Goal: Information Seeking & Learning: Learn about a topic

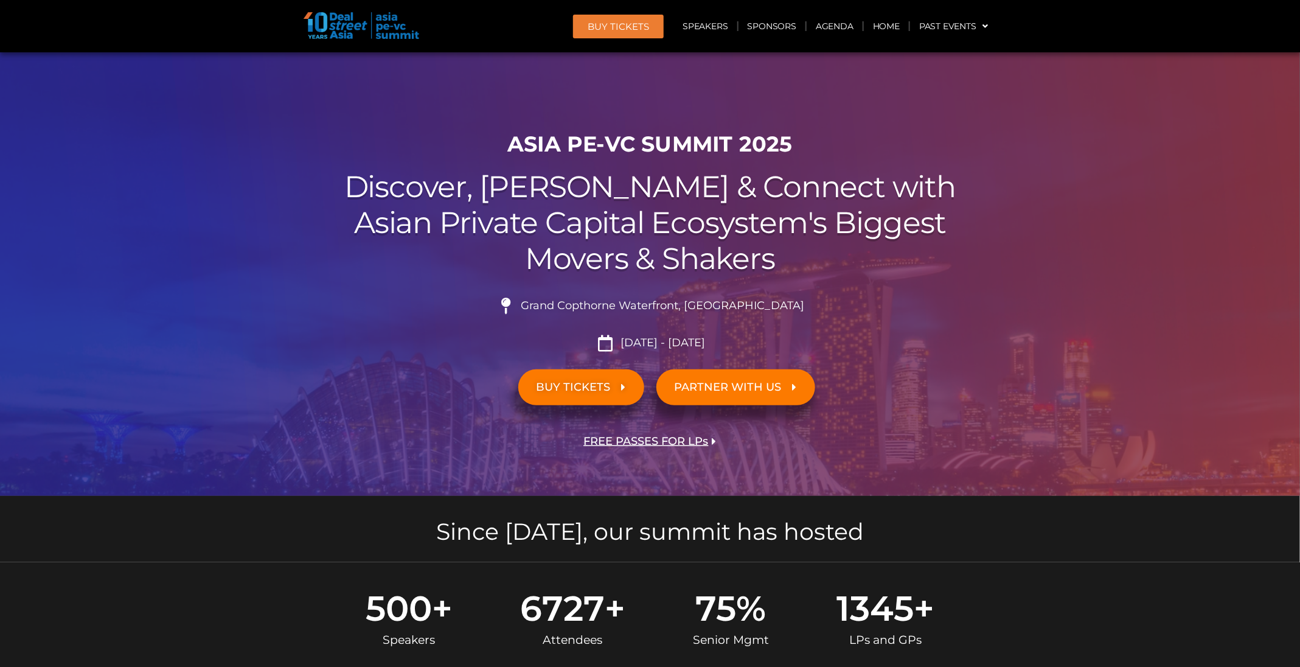
click at [640, 29] on span "BUY Tickets" at bounding box center [618, 26] width 61 height 9
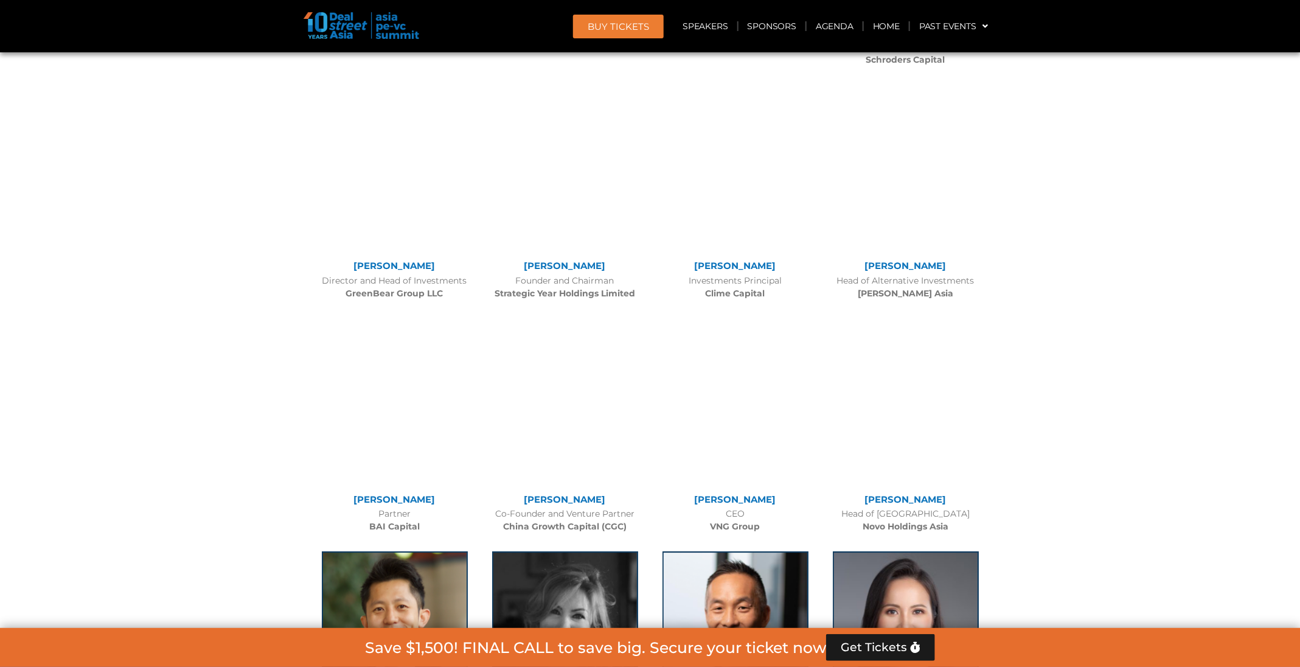
scroll to position [10577, 0]
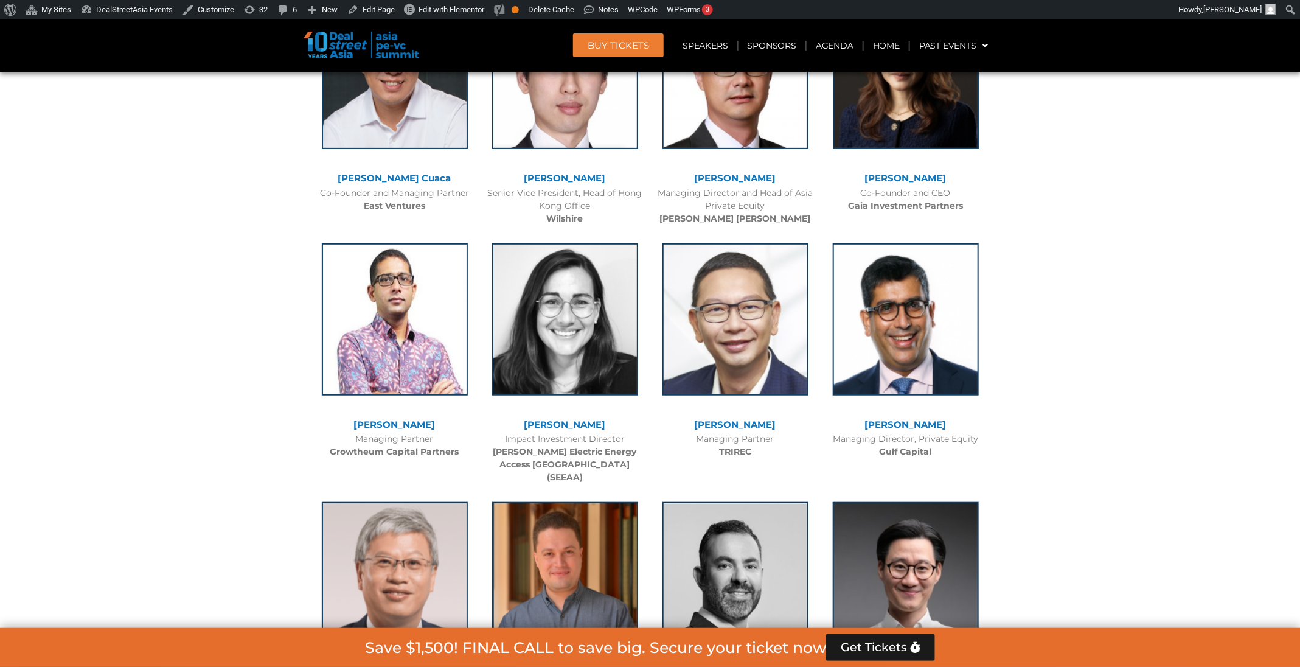
scroll to position [2949, 0]
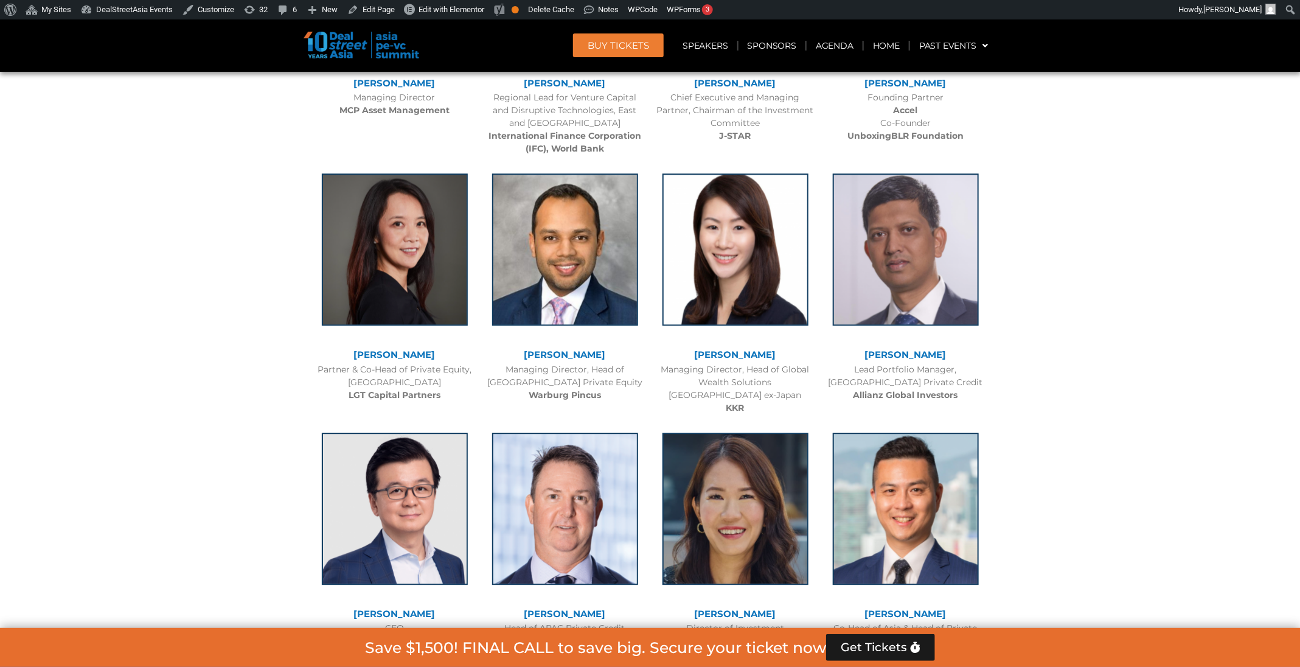
scroll to position [1776, 0]
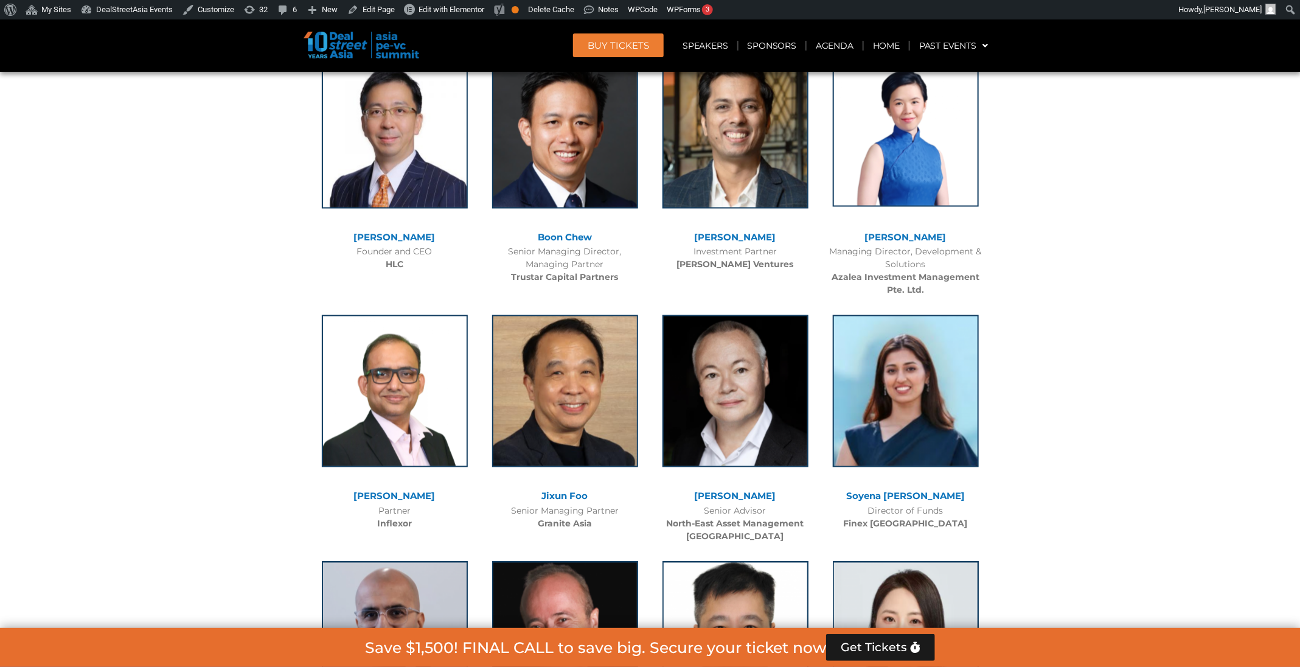
scroll to position [6337, 0]
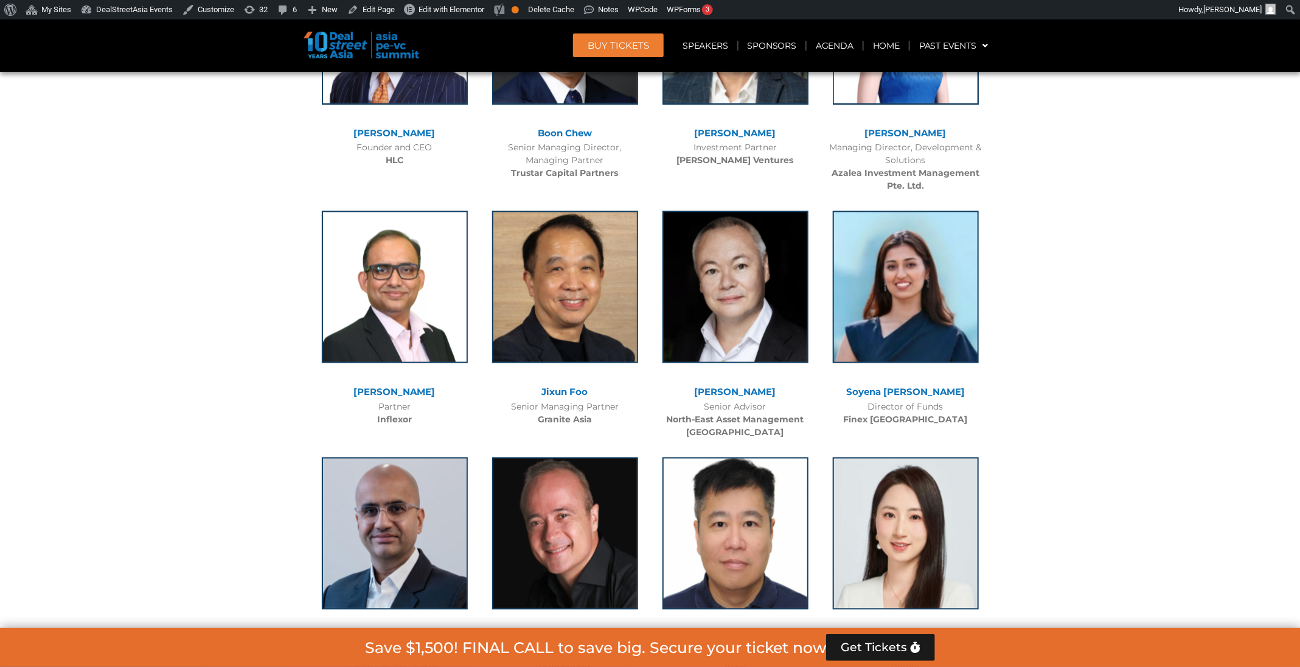
scroll to position [6448, 0]
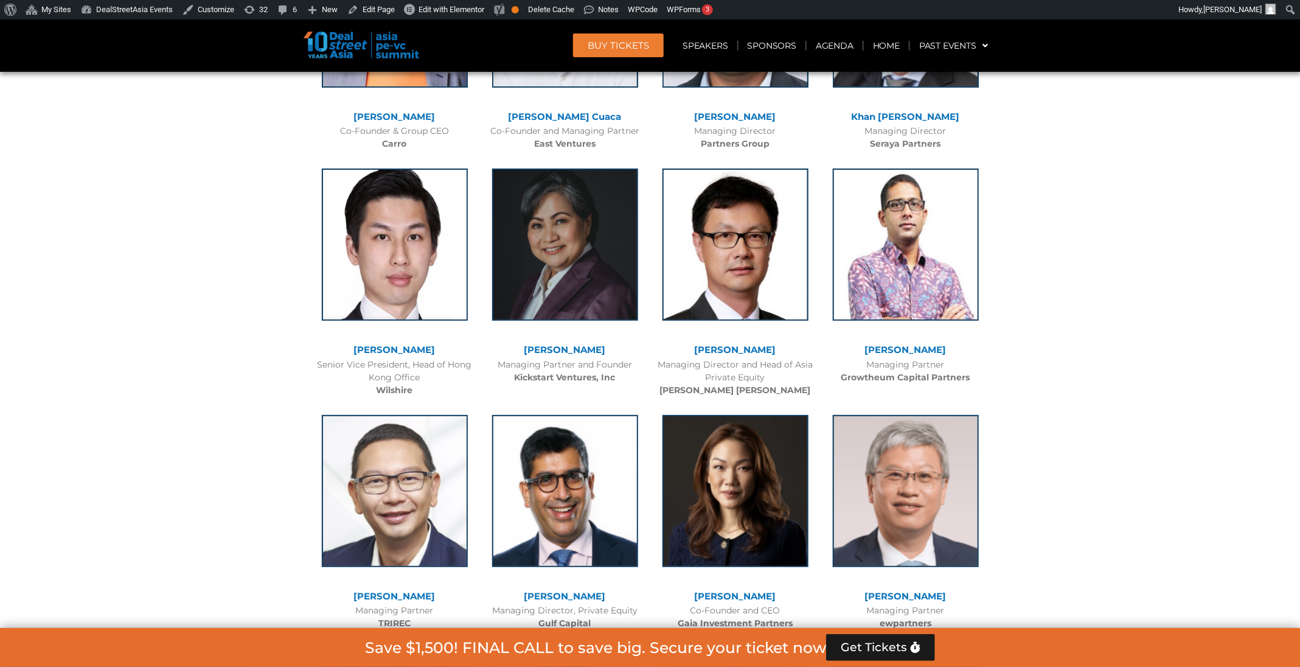
scroll to position [2758, 0]
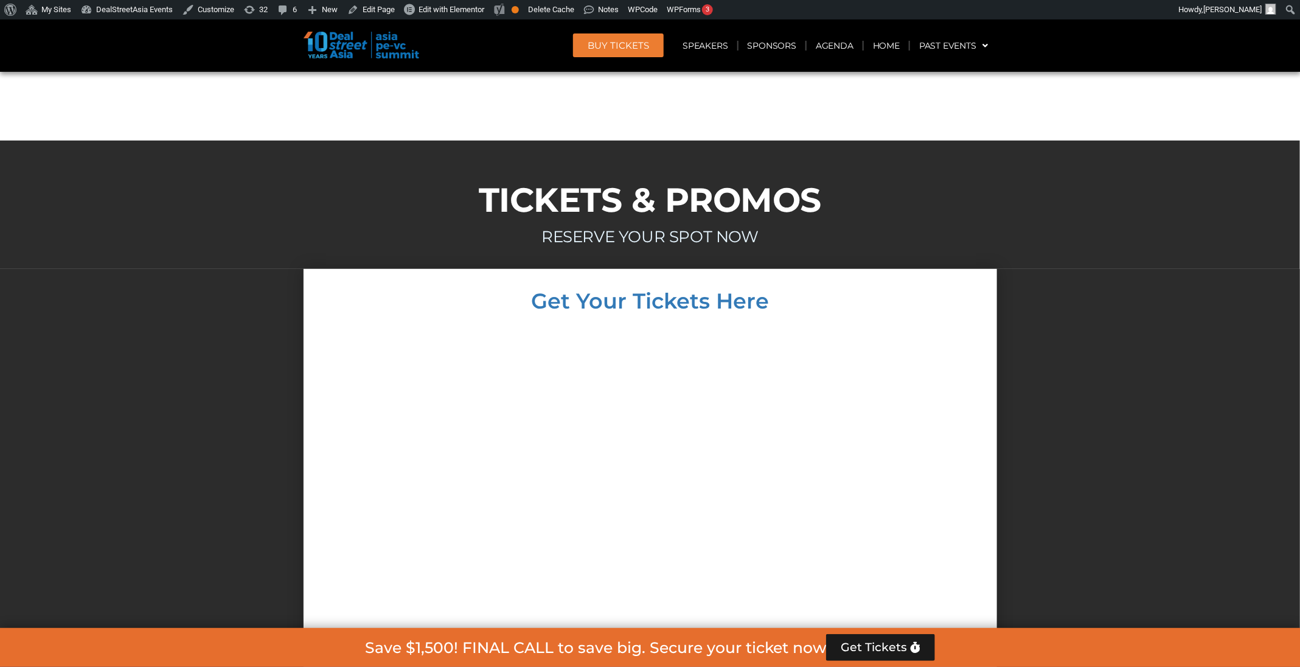
scroll to position [10615, 0]
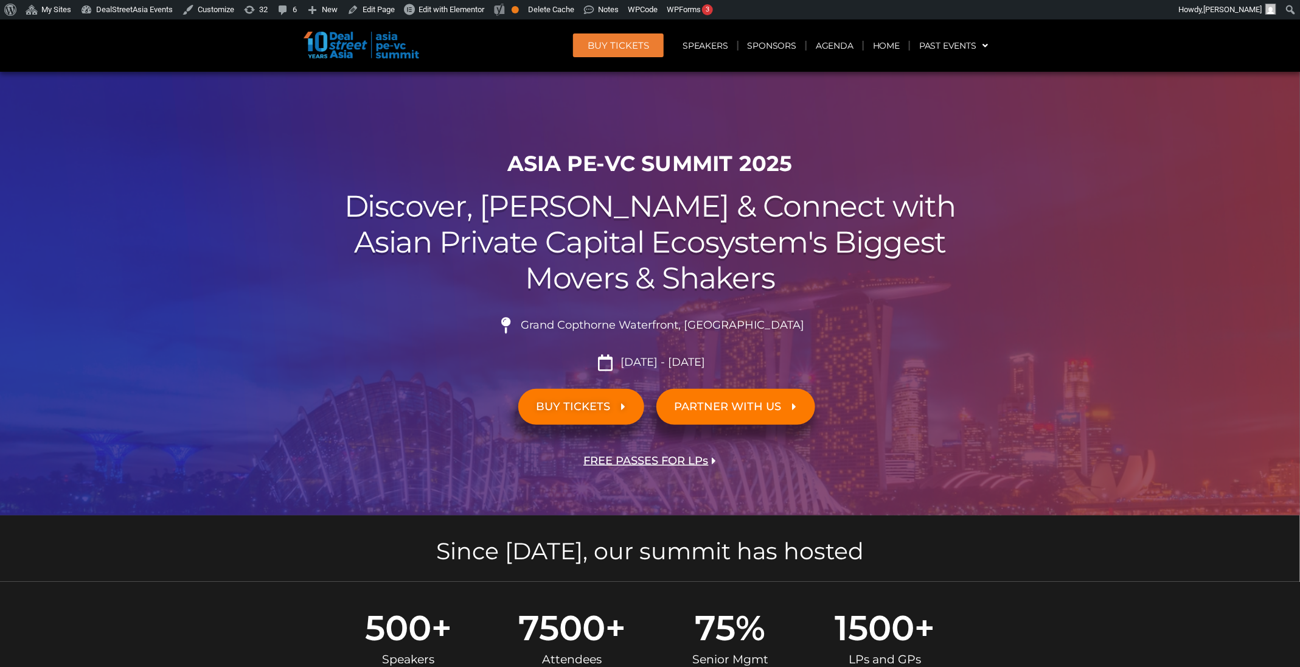
click at [610, 46] on span "BUY Tickets" at bounding box center [618, 45] width 61 height 9
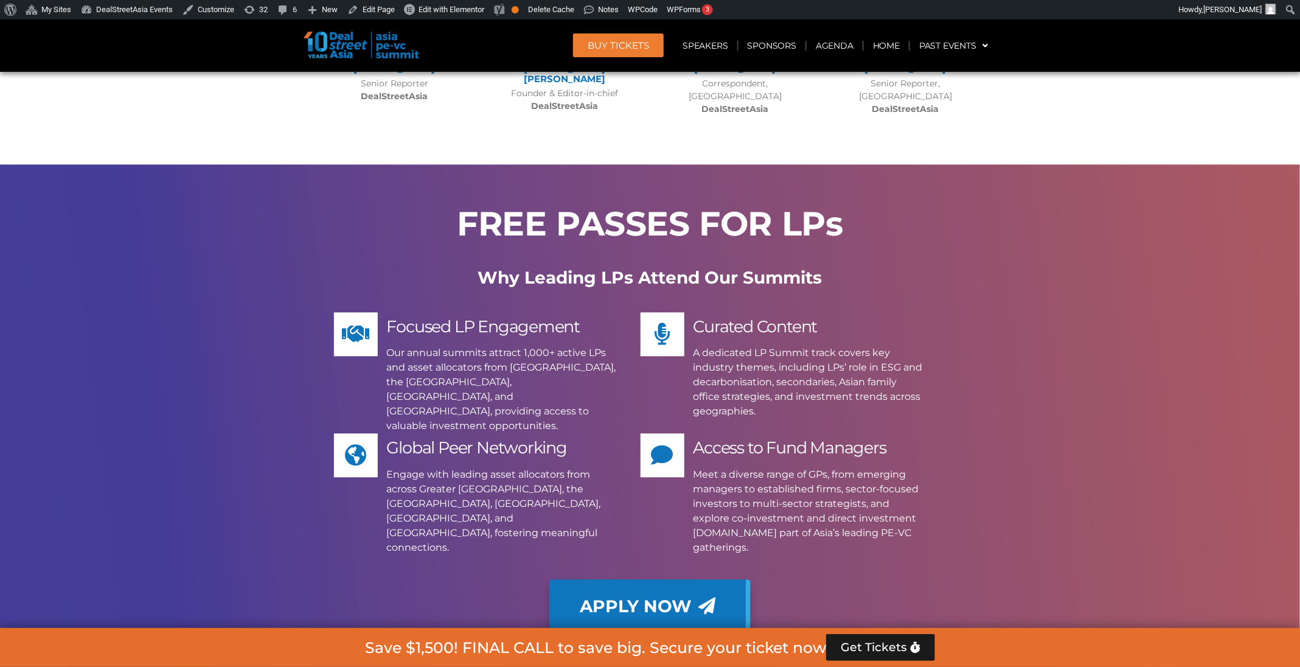
scroll to position [10551, 0]
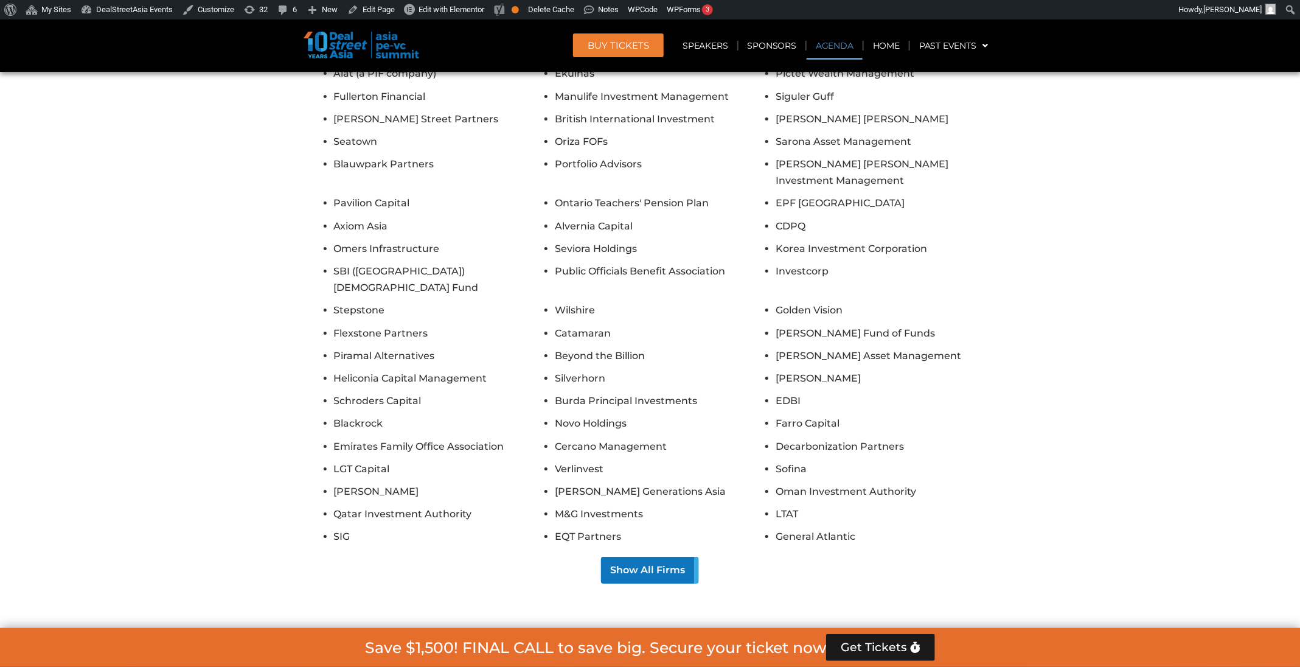
click at [842, 47] on link "Agenda" at bounding box center [835, 46] width 56 height 28
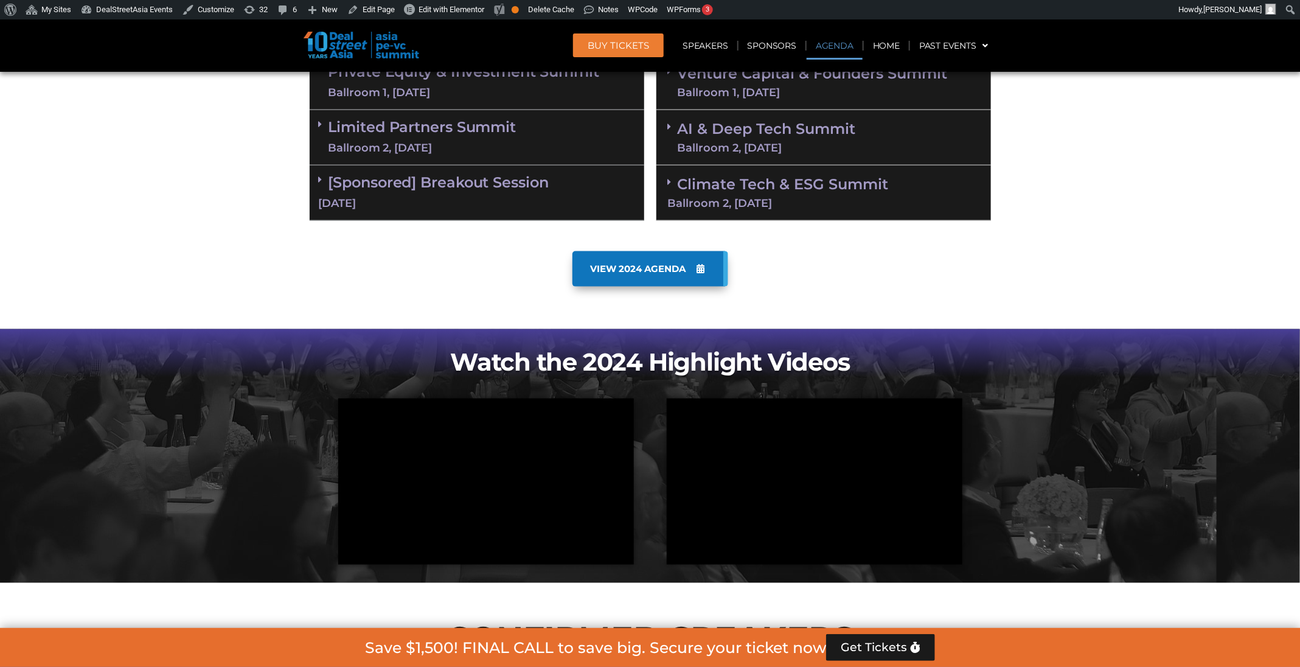
scroll to position [770, 0]
click at [781, 135] on link "AI & Deep Tech Summit Ballroom 2, [DATE]" at bounding box center [767, 138] width 178 height 32
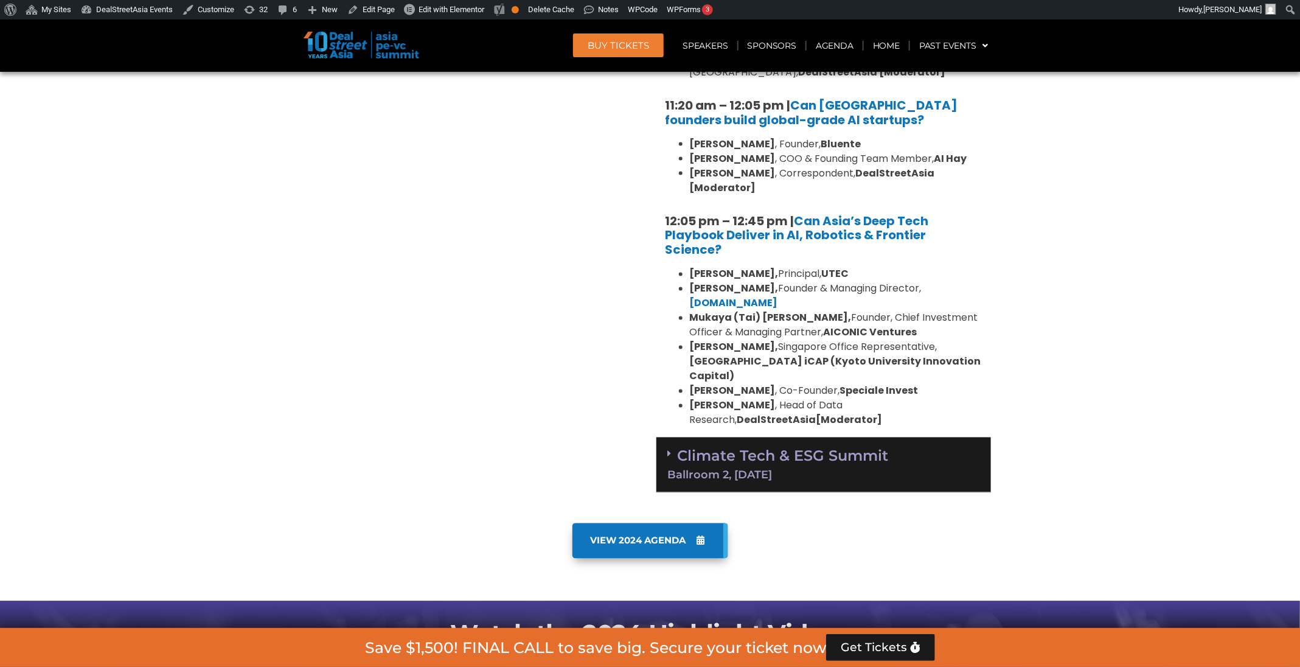
scroll to position [1030, 0]
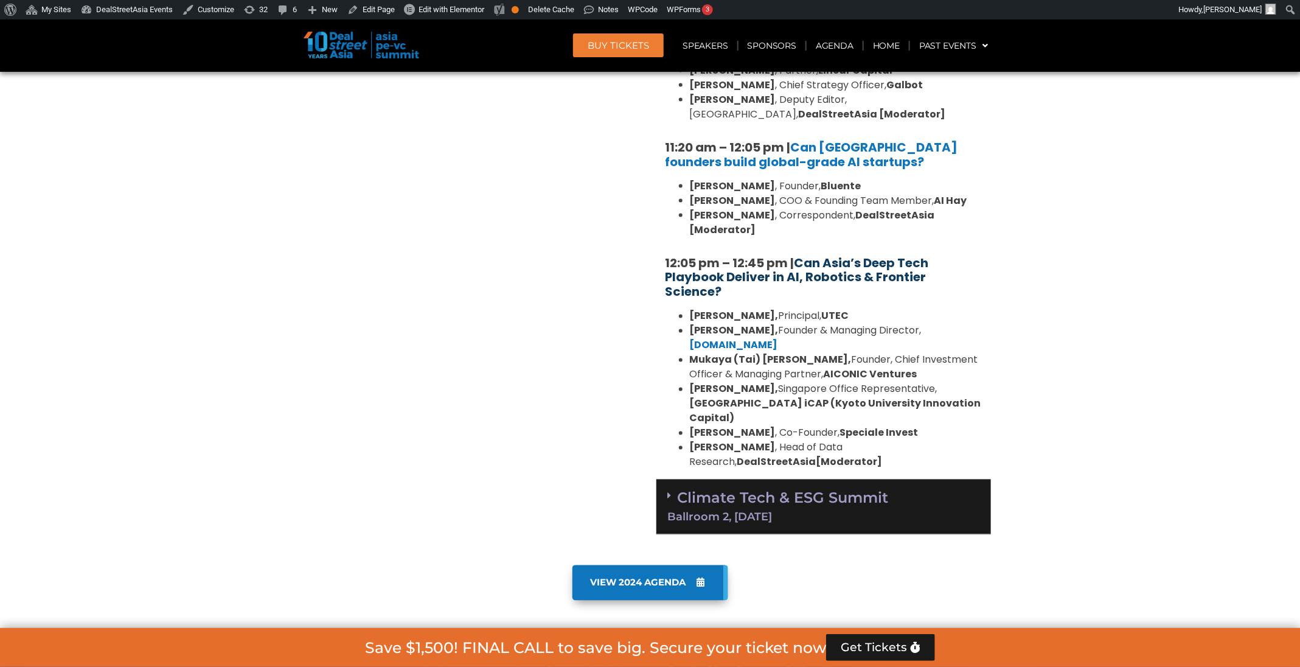
click at [856, 262] on link "Can Asia’s Deep Tech Playbook Deliver in AI, Robotics & Frontier Science?" at bounding box center [797, 277] width 263 height 46
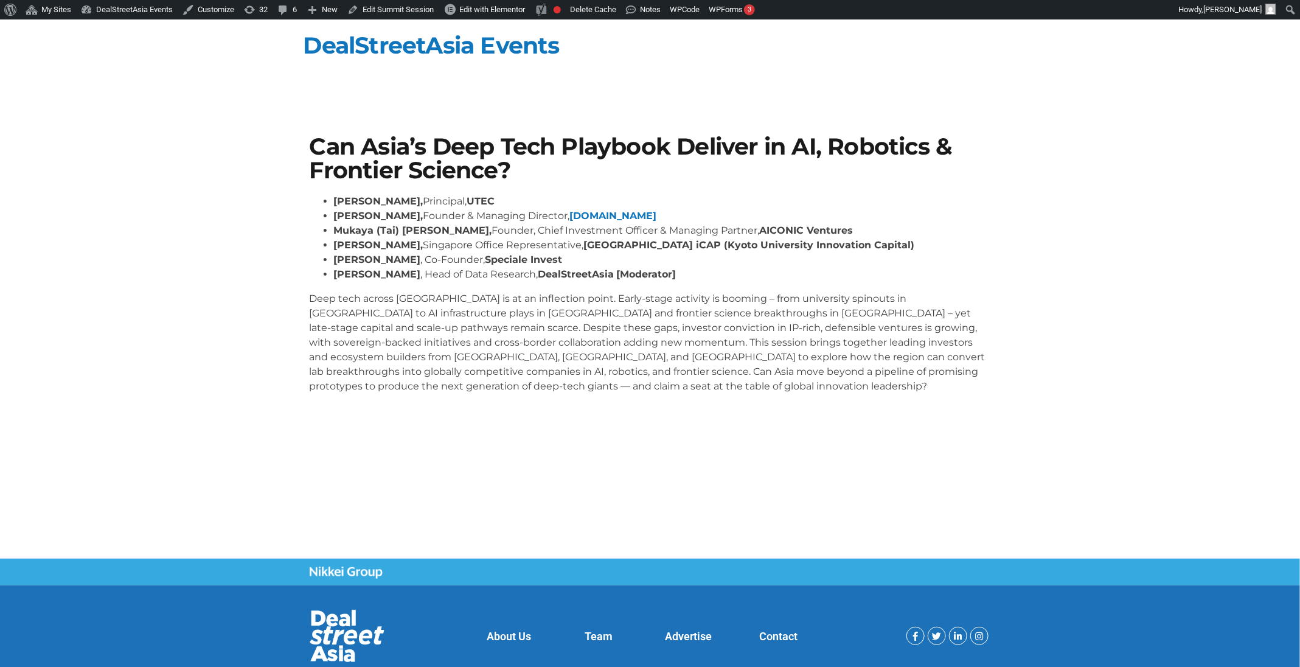
click at [586, 151] on h1 "Can Asia’s Deep Tech Playbook Deliver in AI, Robotics & Frontier Science?" at bounding box center [650, 158] width 681 height 47
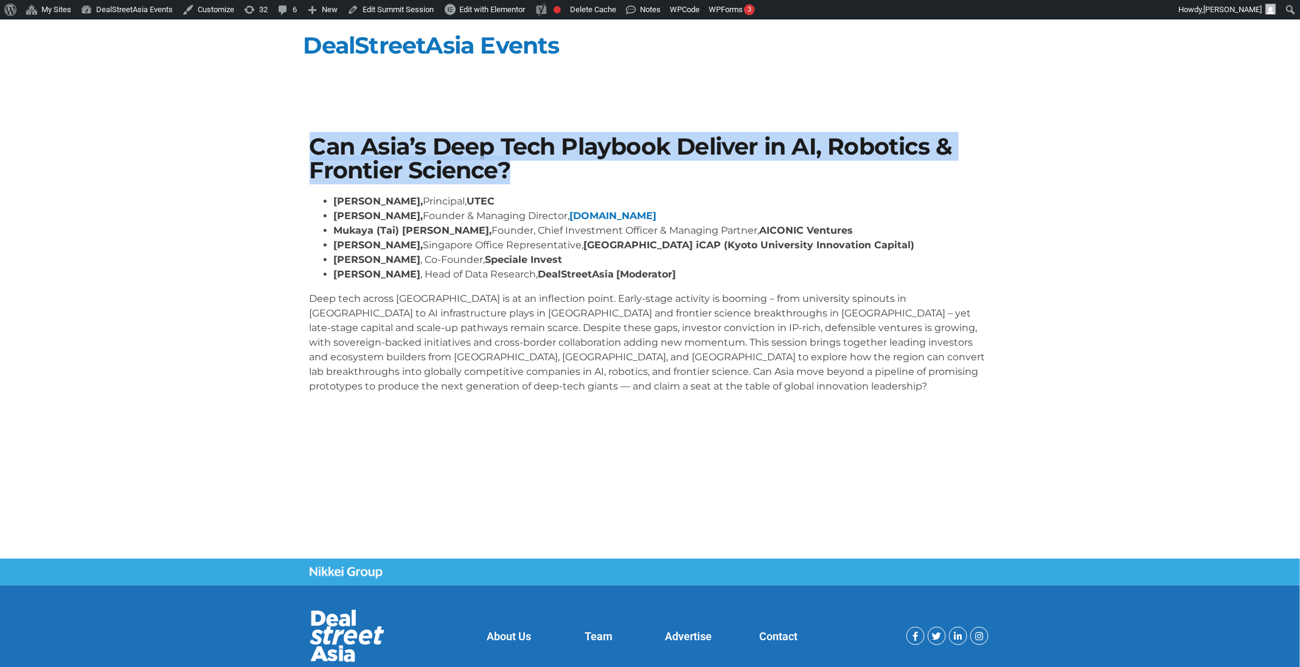
click at [586, 151] on h1 "Can Asia’s Deep Tech Playbook Deliver in AI, Robotics & Frontier Science?" at bounding box center [650, 158] width 681 height 47
copy div "Can Asia’s Deep Tech Playbook Deliver in AI, Robotics & Frontier Science?"
click at [365, 16] on link "Edit Summit Session" at bounding box center [391, 9] width 96 height 19
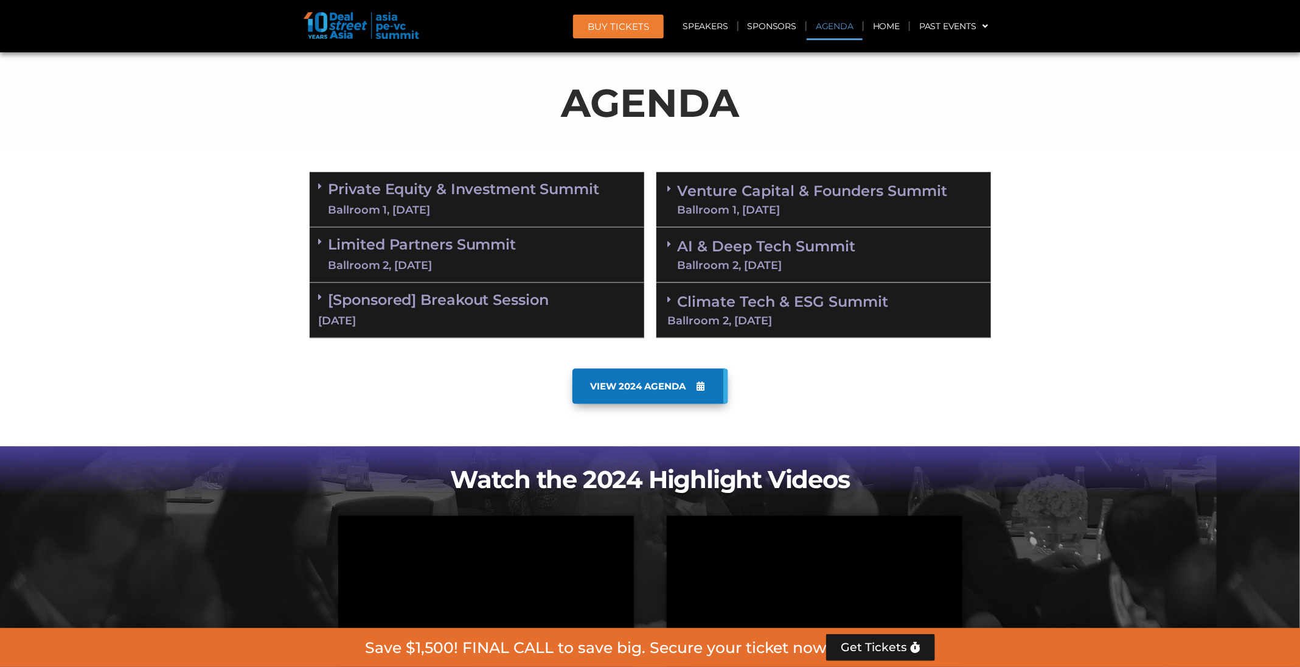
scroll to position [630, 0]
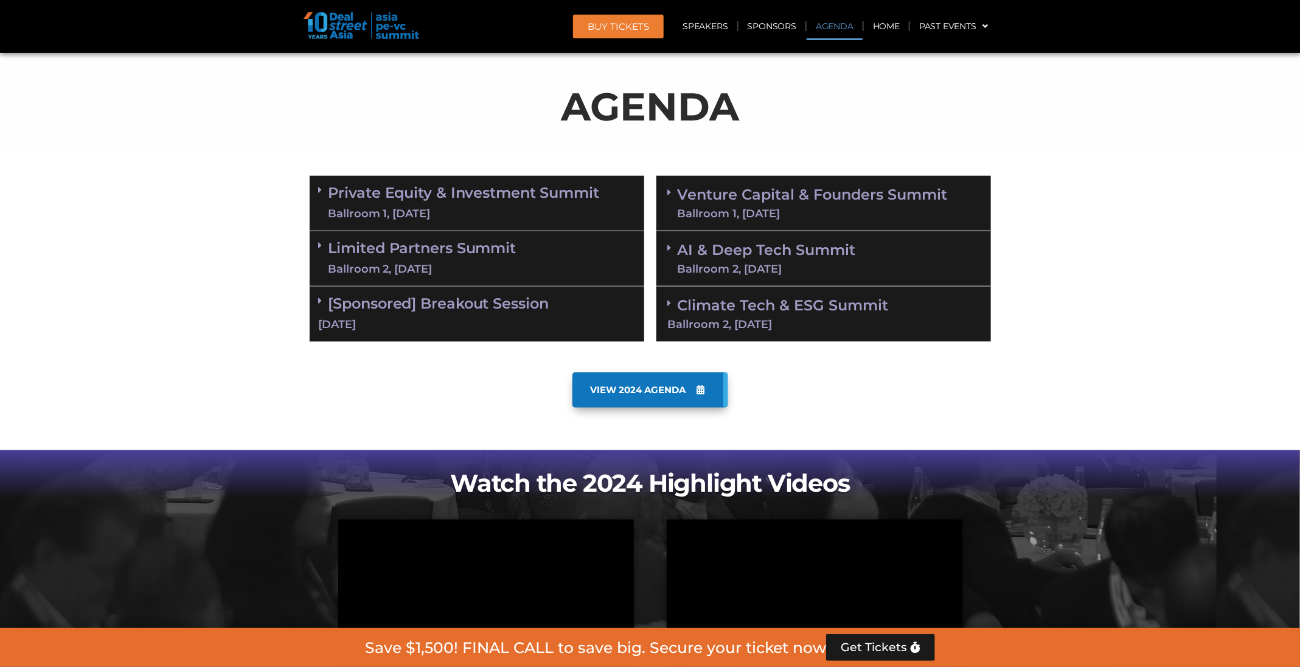
click at [777, 209] on div "Ballroom 1, 11 Sept" at bounding box center [813, 213] width 270 height 11
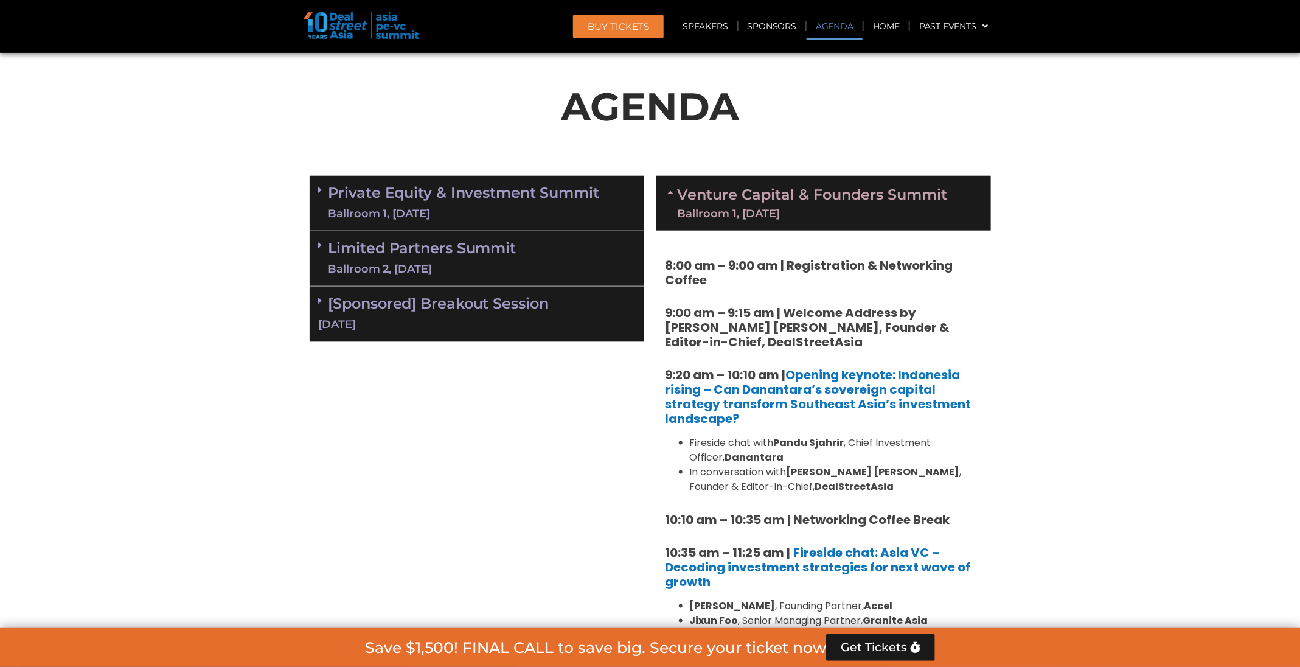
click at [770, 200] on link "Venture Capital & Founders​ Summit Ballroom 1, 11 Sept" at bounding box center [813, 203] width 270 height 32
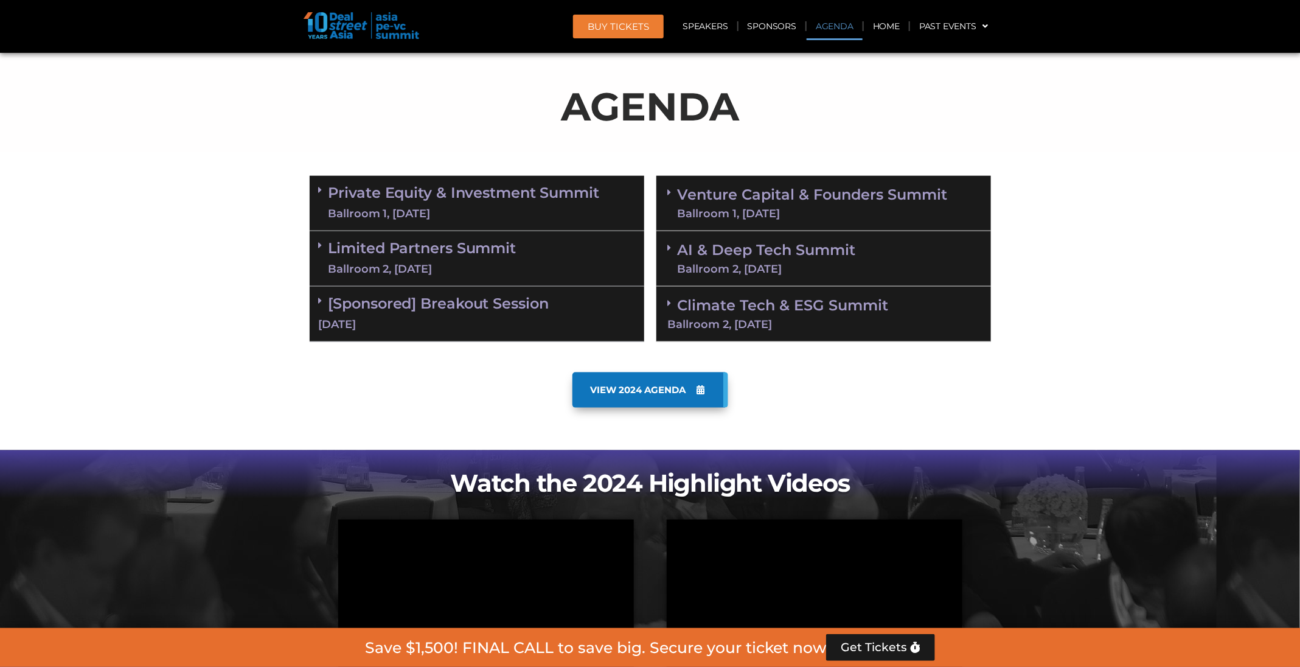
click at [566, 203] on link "Private Equity & Investment Summit Ballroom 1, [DATE]" at bounding box center [464, 203] width 271 height 37
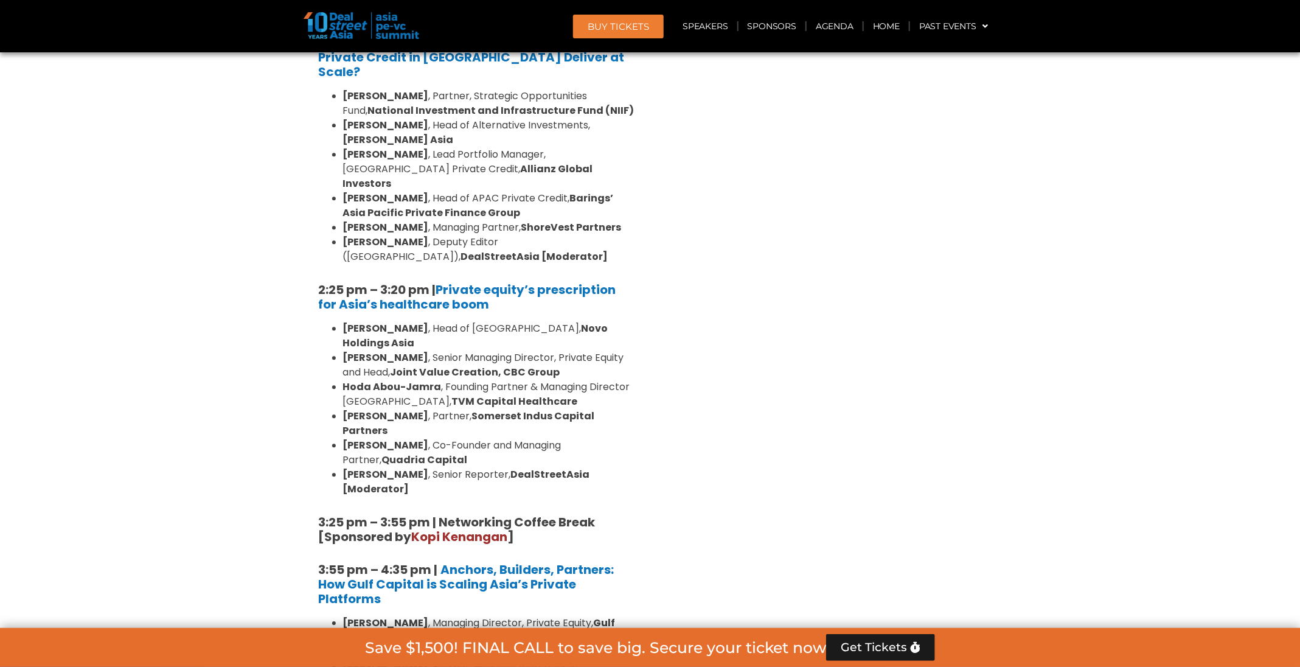
scroll to position [1885, 0]
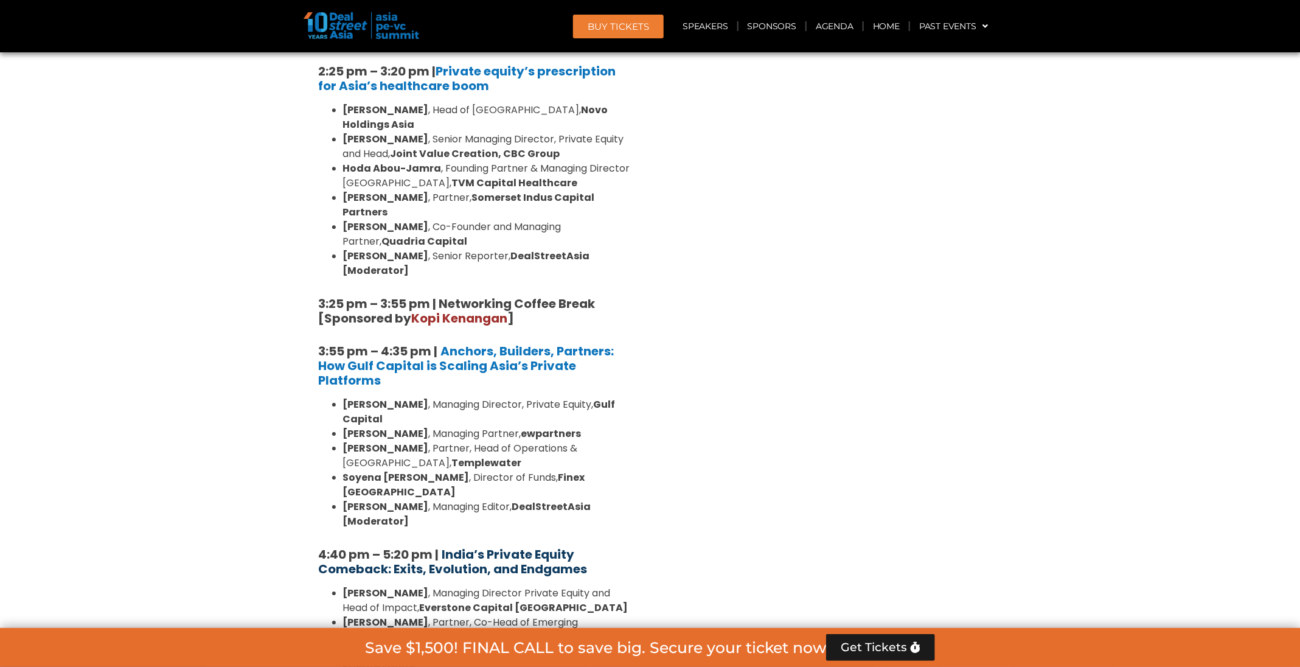
click at [553, 546] on strong "India’s Private Equity Comeback: Exits, Evolution, and Endgames" at bounding box center [453, 562] width 269 height 32
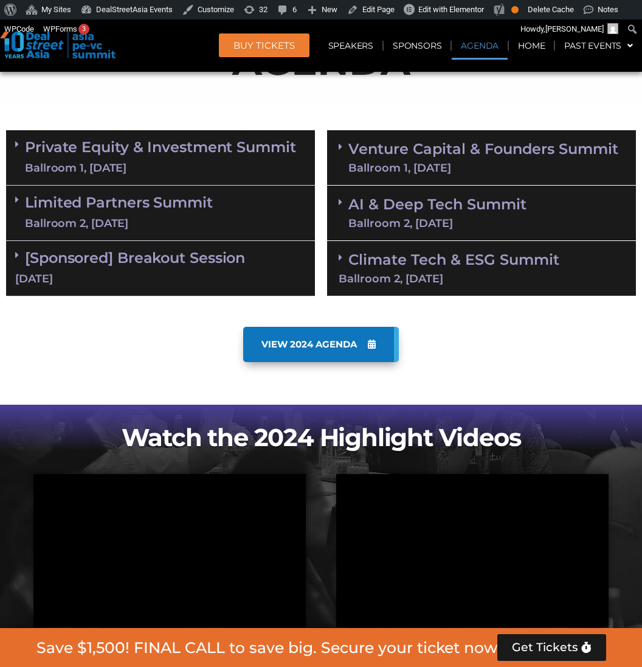
scroll to position [694, 0]
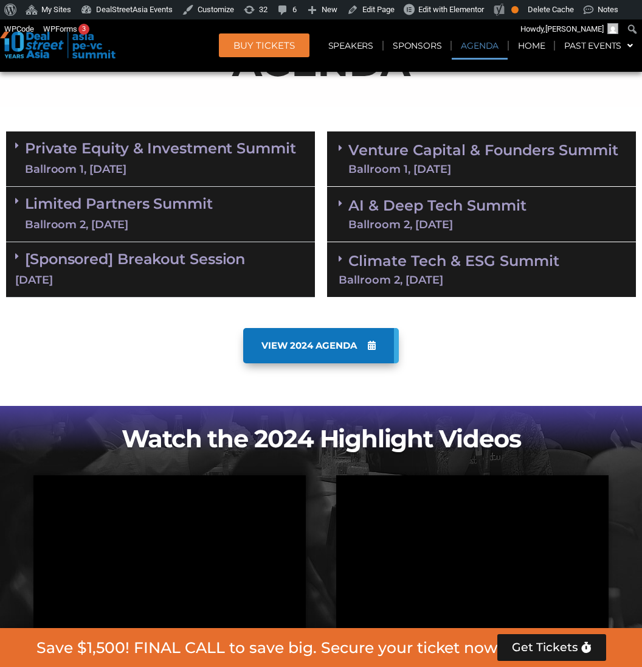
click at [183, 150] on link "Private Equity & Investment Summit Ballroom 1, [DATE]" at bounding box center [160, 159] width 271 height 37
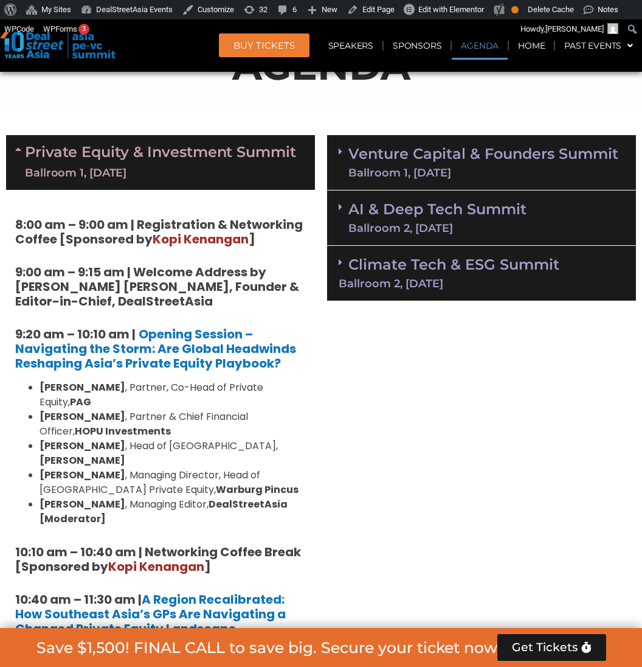
scroll to position [695, 0]
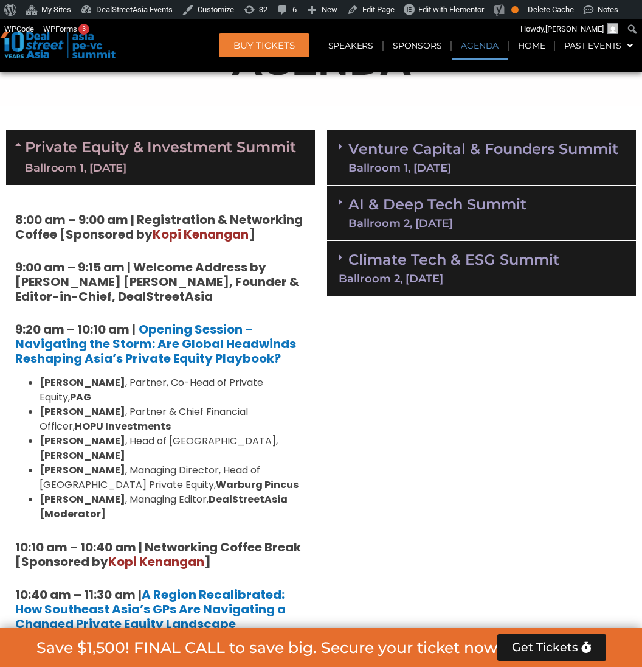
click at [501, 161] on link "Venture Capital & Founders​ Summit Ballroom 1, 11 Sept" at bounding box center [484, 158] width 270 height 32
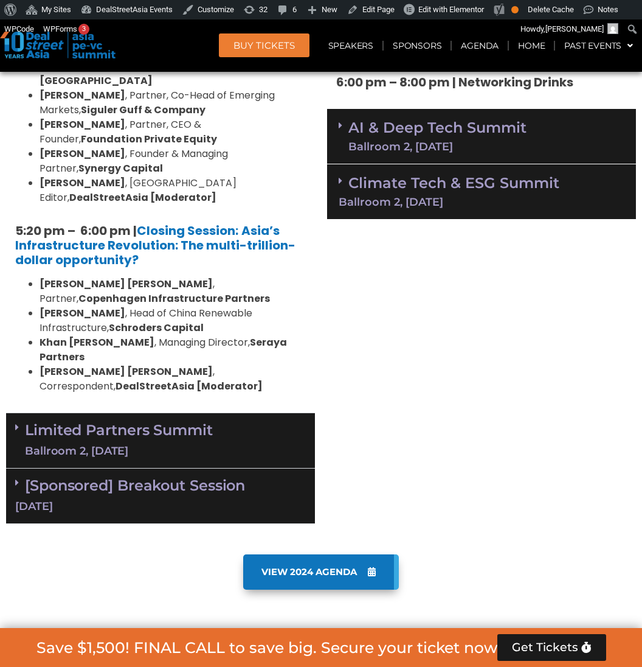
scroll to position [2550, 0]
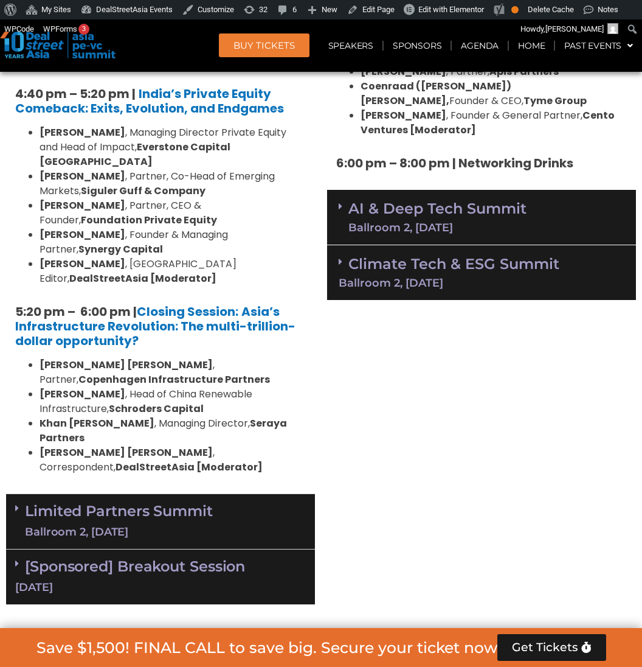
click at [206, 524] on div "Ballroom 2, 10 Sept" at bounding box center [119, 531] width 188 height 15
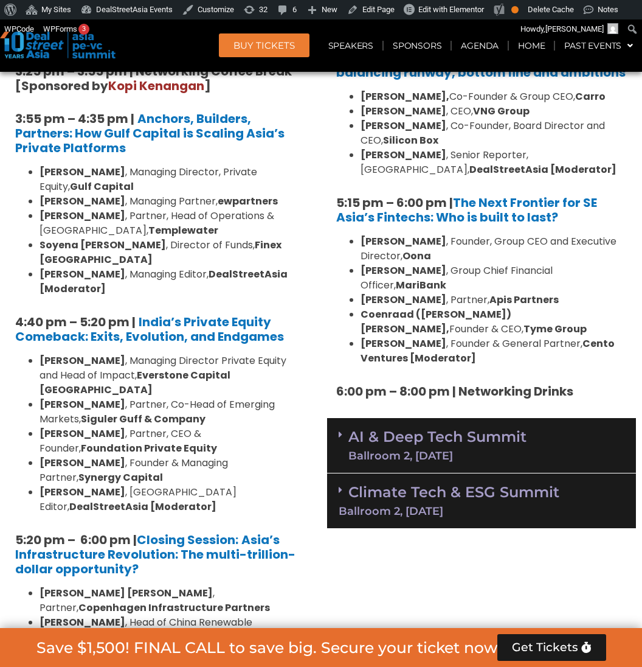
scroll to position [2238, 0]
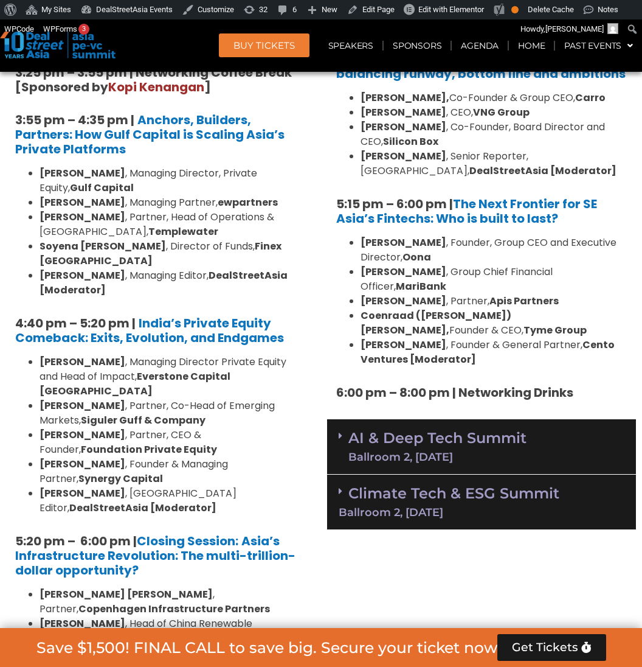
click at [414, 431] on link "AI & Deep Tech Summit Ballroom 2, 11 Sept" at bounding box center [438, 447] width 178 height 32
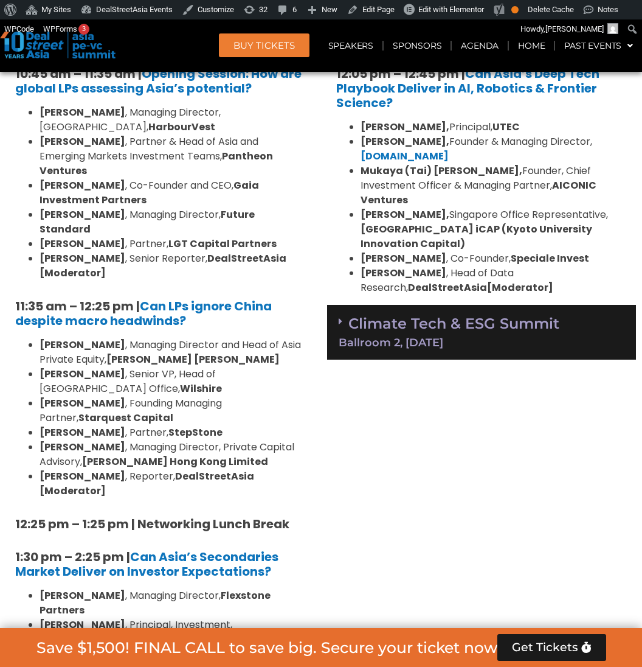
click at [399, 305] on div "Climate Tech & ESG Summit Ballroom 2, 11 Sept" at bounding box center [481, 332] width 309 height 55
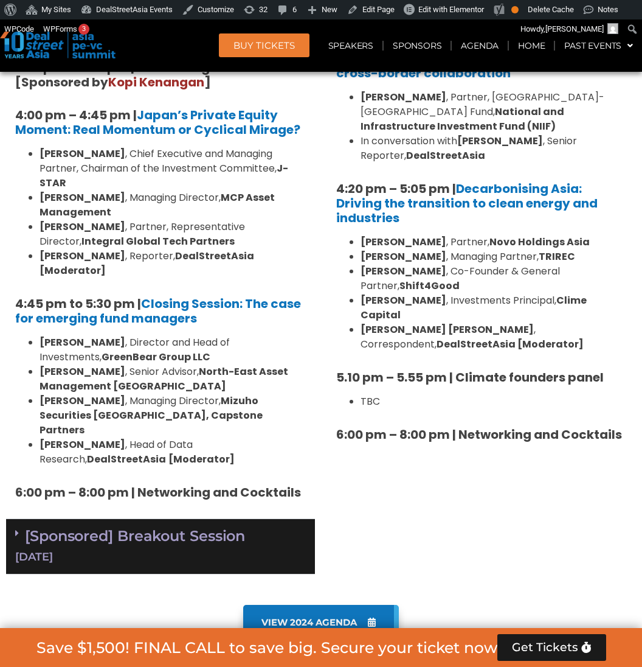
scroll to position [3948, 0]
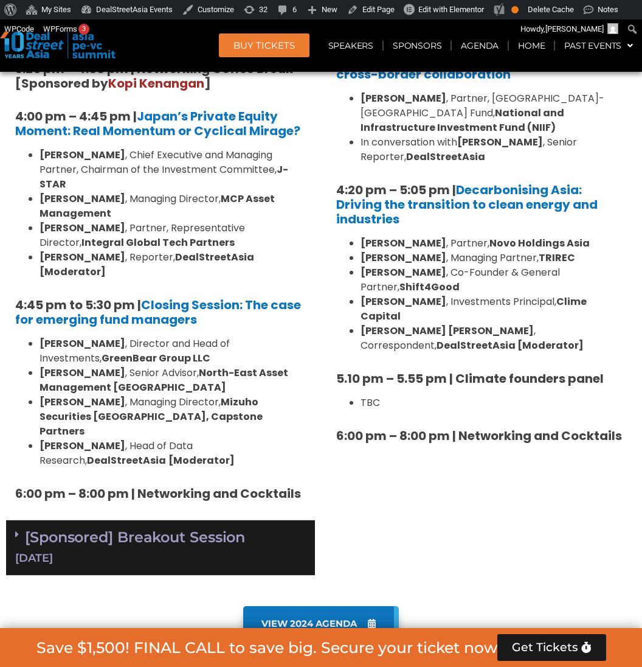
click at [217, 520] on div "[Sponsored] Breakout Session 10 Sept" at bounding box center [160, 547] width 309 height 55
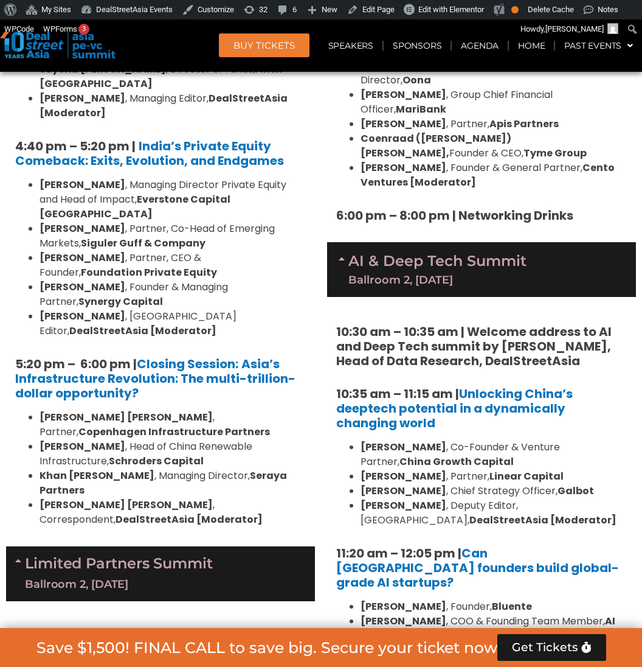
scroll to position [2415, 0]
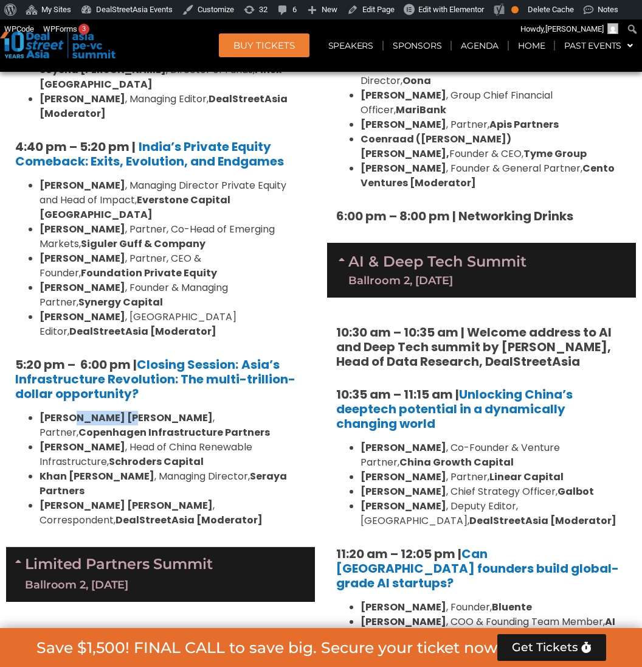
drag, startPoint x: 114, startPoint y: 272, endPoint x: 66, endPoint y: 266, distance: 47.8
click at [66, 411] on strong "[PERSON_NAME] [PERSON_NAME]" at bounding box center [126, 418] width 173 height 14
copy strong "Christian"
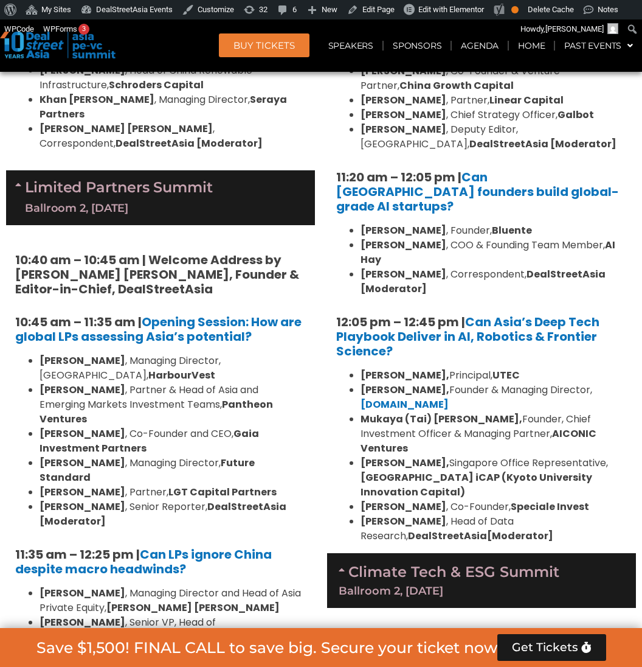
scroll to position [2922, 0]
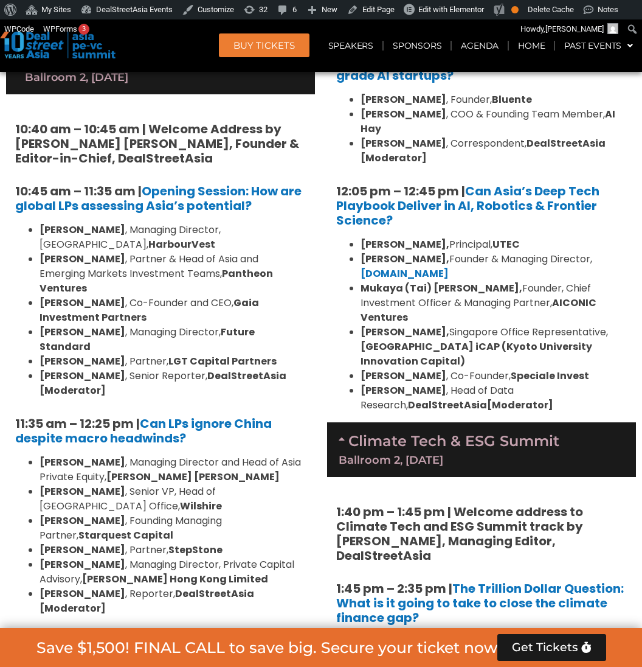
click at [384, 454] on div "Ballroom 2, [DATE]" at bounding box center [482, 459] width 286 height 11
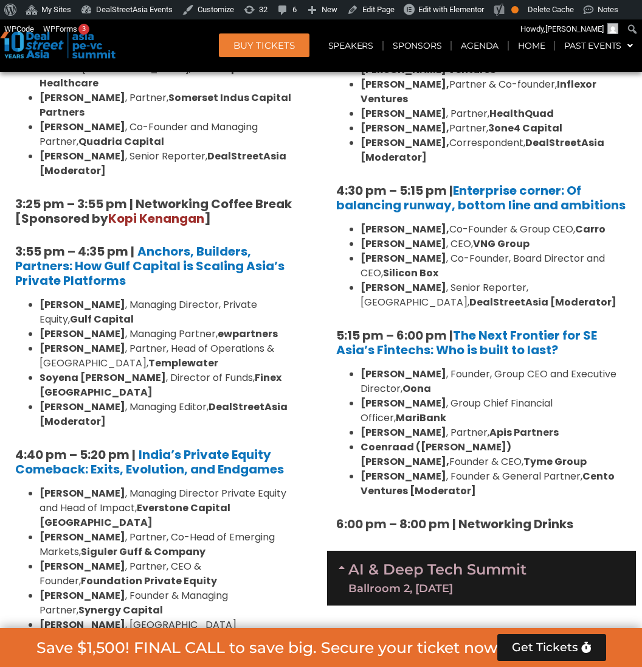
scroll to position [2240, 0]
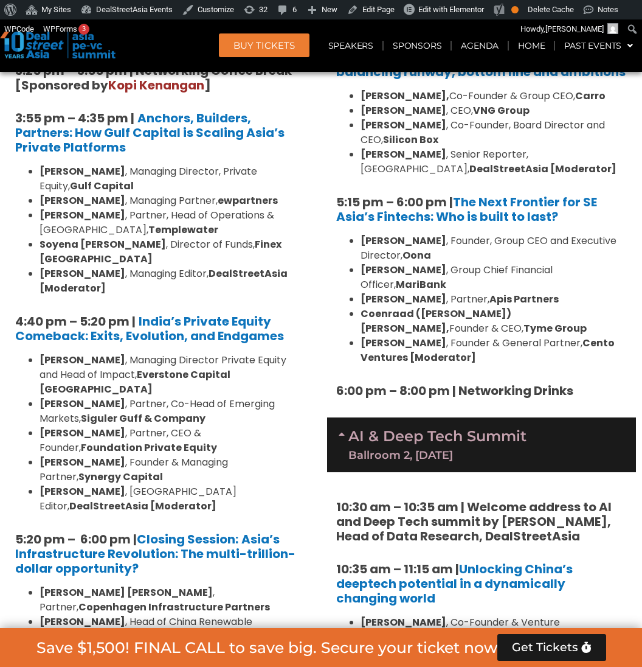
click at [427, 429] on link "AI & Deep Tech Summit Ballroom 2, 11 Sept" at bounding box center [438, 445] width 178 height 32
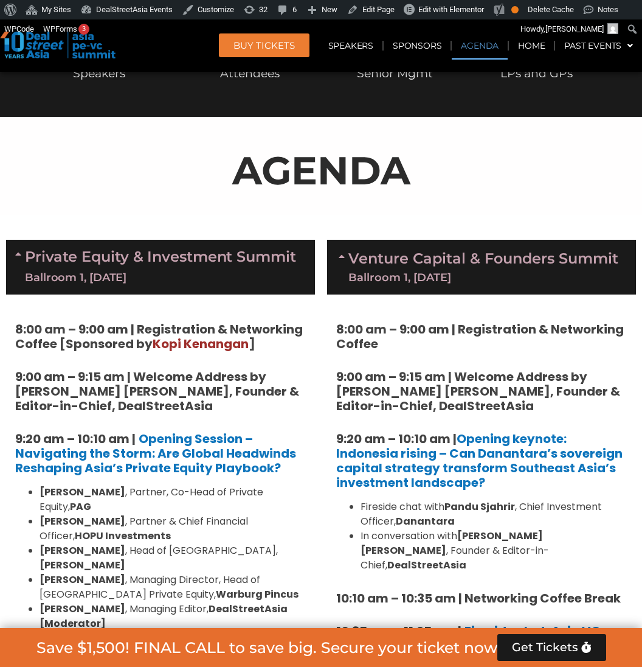
scroll to position [585, 0]
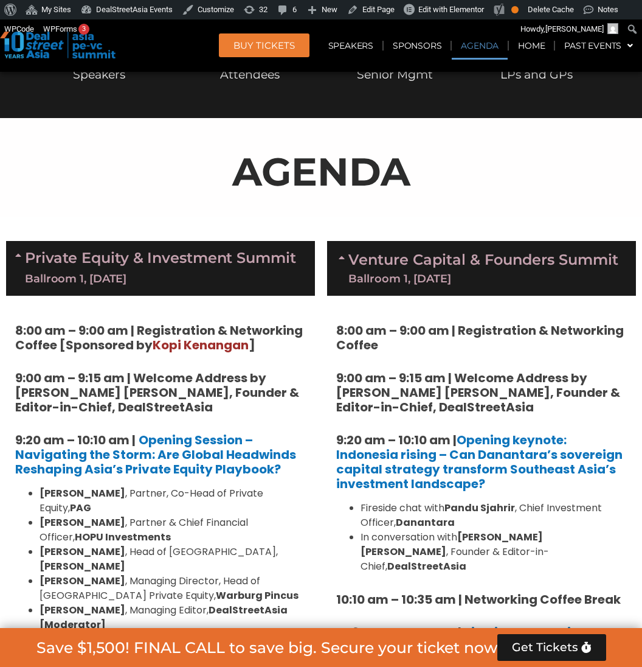
click at [413, 268] on link "Venture Capital & Founders​ Summit Ballroom 1, 11 Sept" at bounding box center [484, 268] width 270 height 32
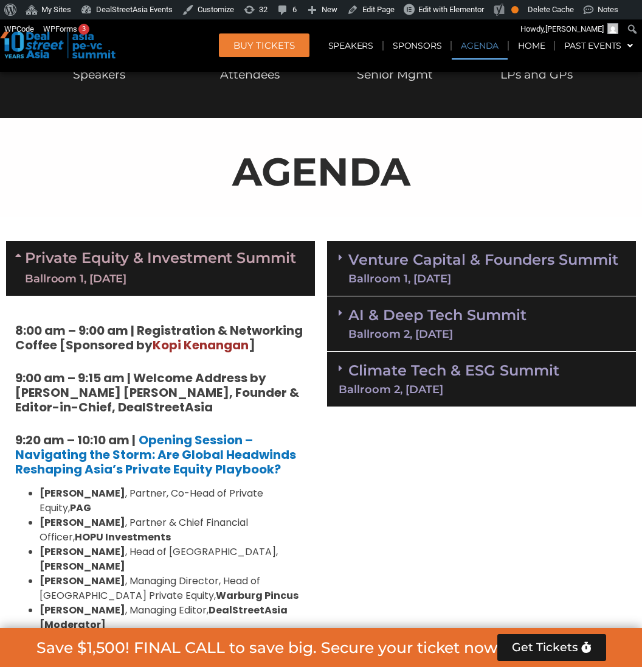
click at [253, 256] on link "Private Equity & Investment Summit Ballroom 1, 10 Sept" at bounding box center [160, 268] width 271 height 37
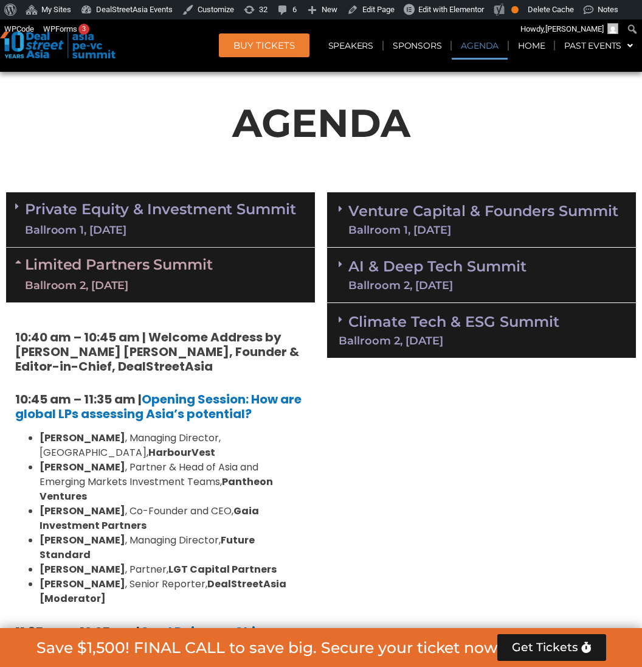
scroll to position [634, 0]
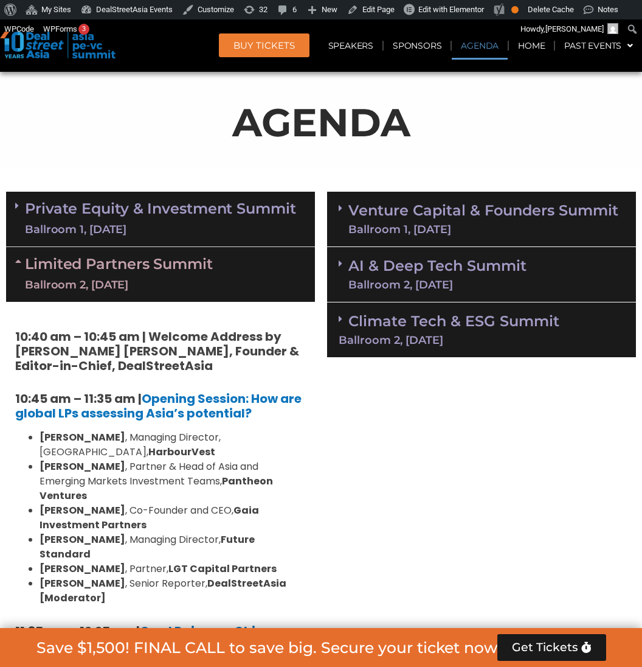
click at [253, 256] on div "Limited Partners Summit Ballroom 2, 10 Sept" at bounding box center [160, 274] width 309 height 55
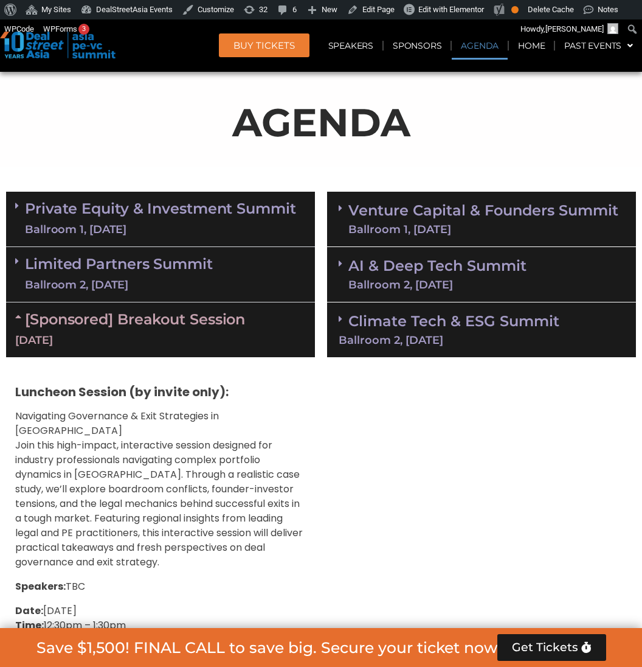
click at [238, 318] on link "[Sponsored] Breakout Session 10 Sept" at bounding box center [160, 329] width 291 height 38
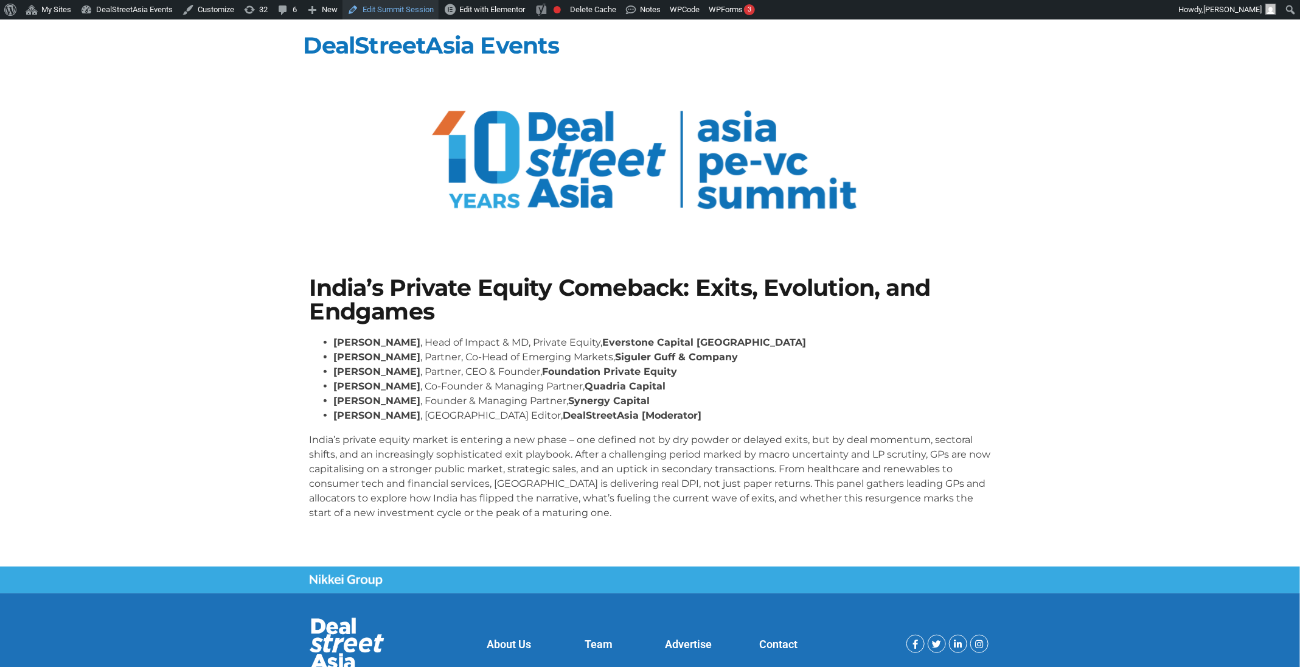
click at [391, 7] on link "Edit Summit Session" at bounding box center [391, 9] width 96 height 19
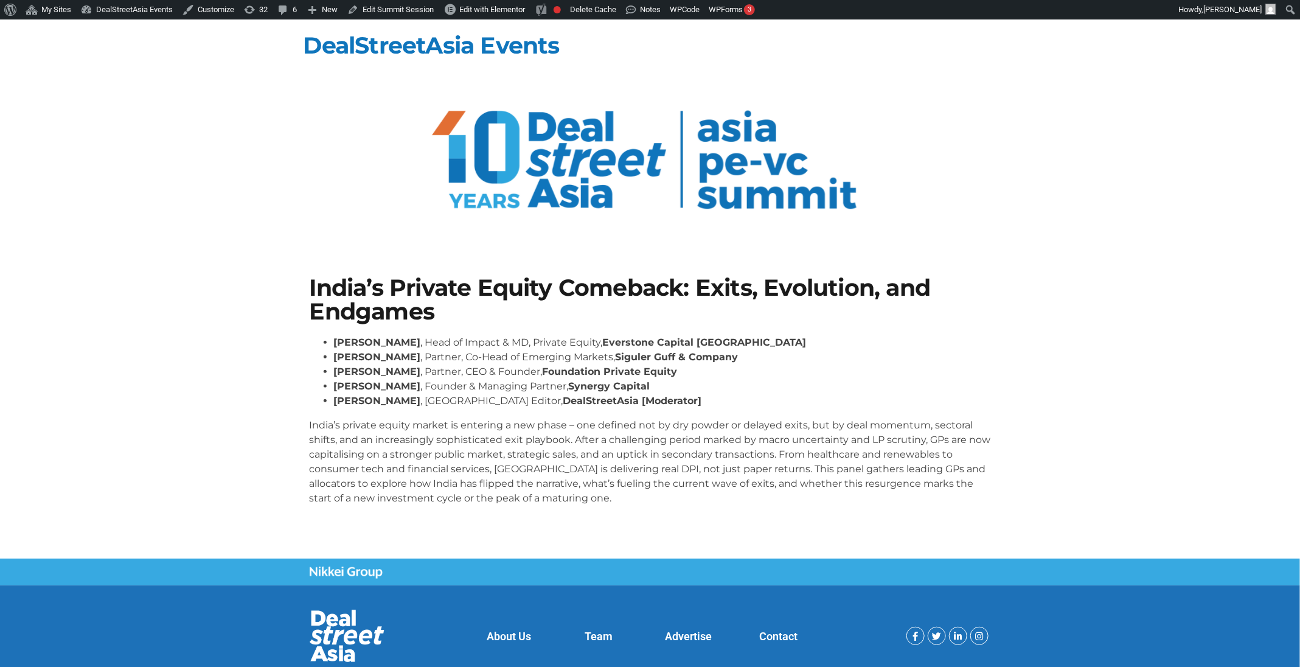
scroll to position [42, 0]
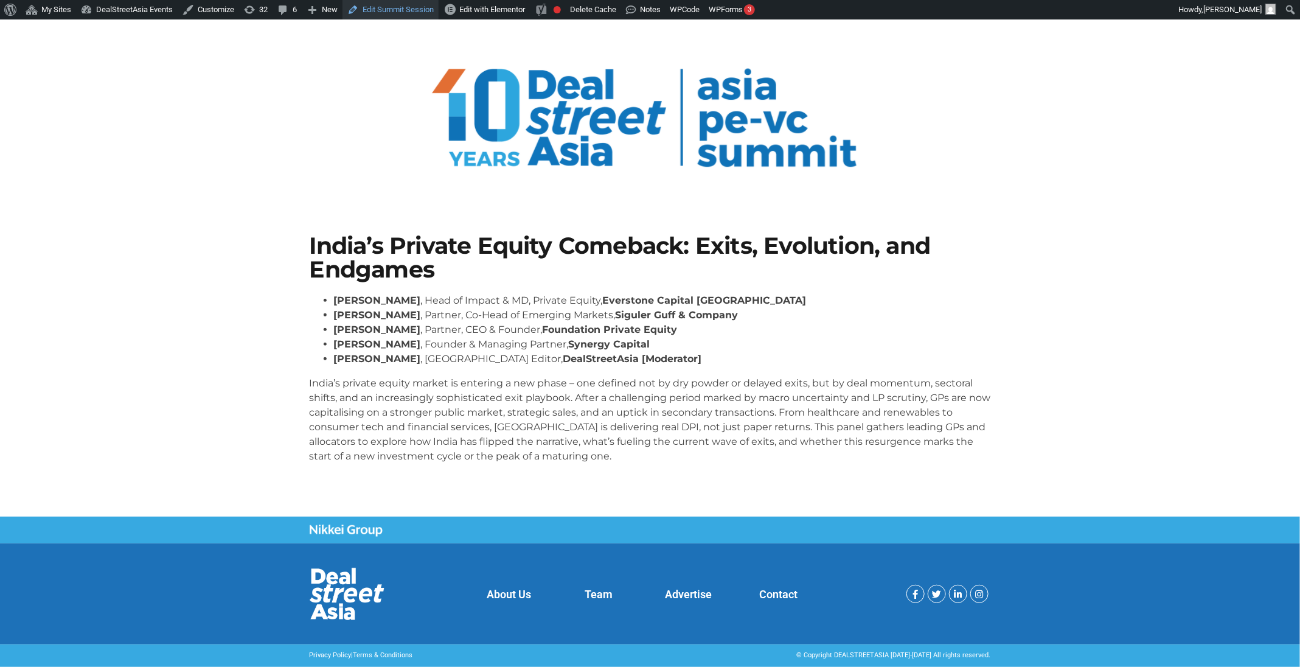
click at [405, 16] on link "Edit Summit Session" at bounding box center [391, 9] width 96 height 19
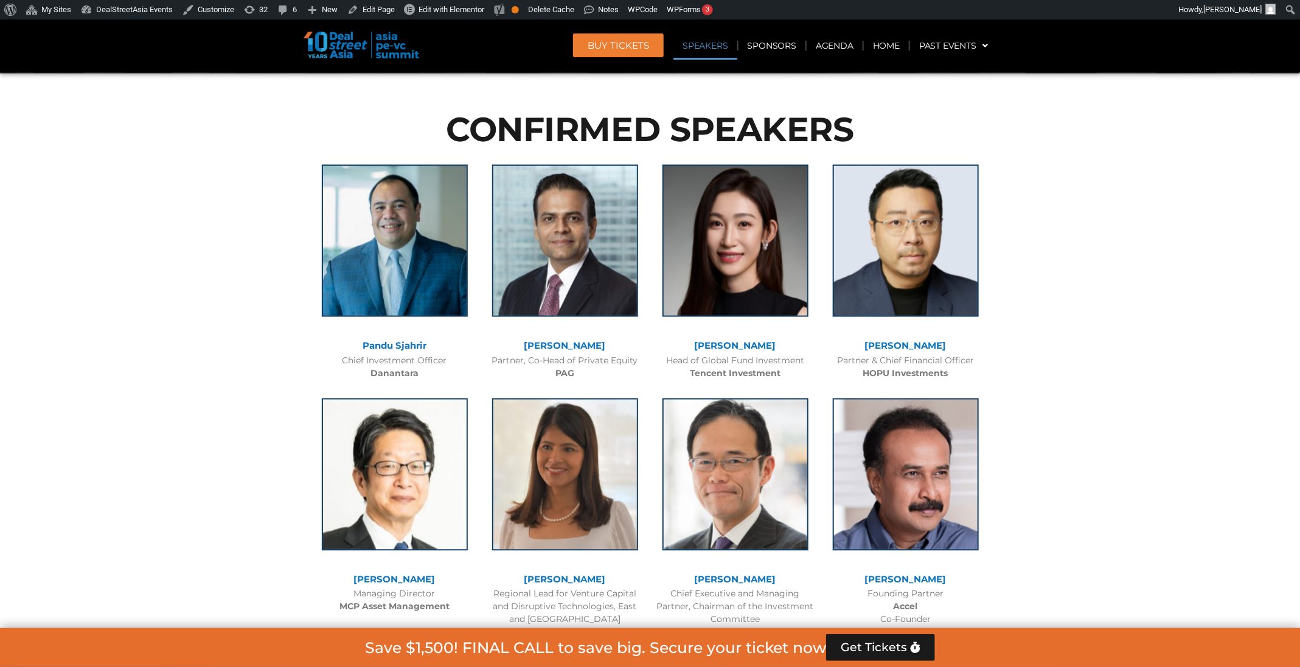
scroll to position [1298, 0]
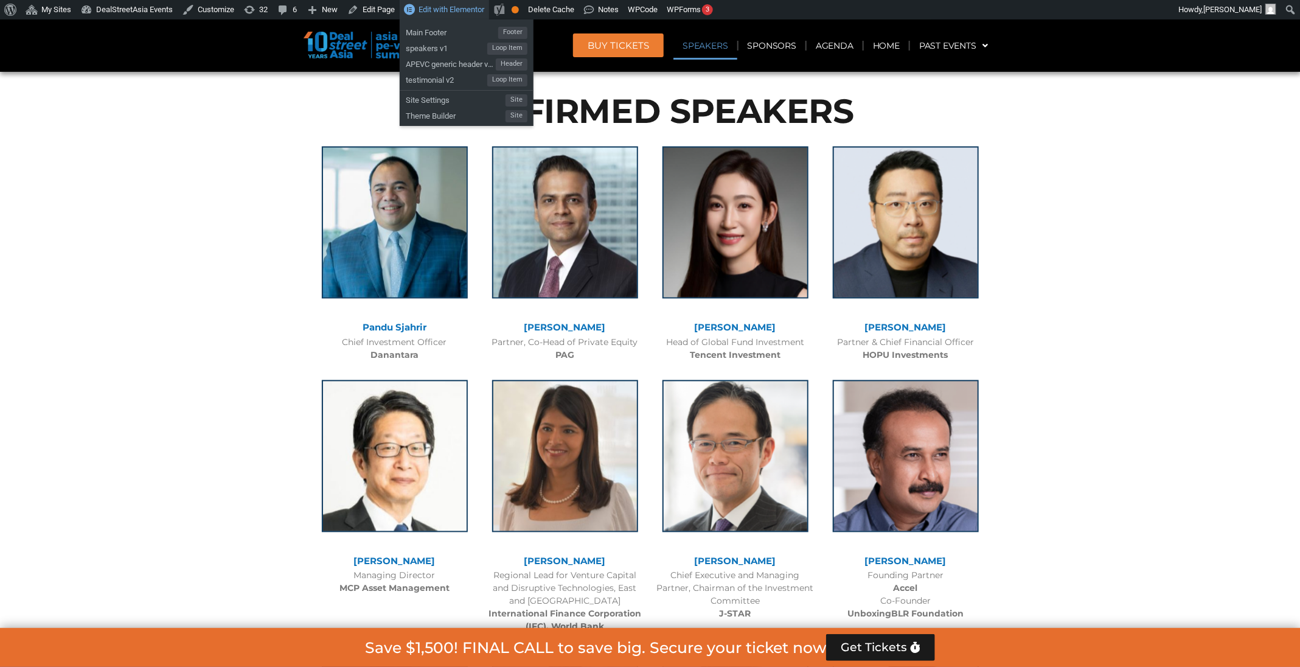
click at [467, 11] on span "Edit with Elementor" at bounding box center [452, 9] width 66 height 9
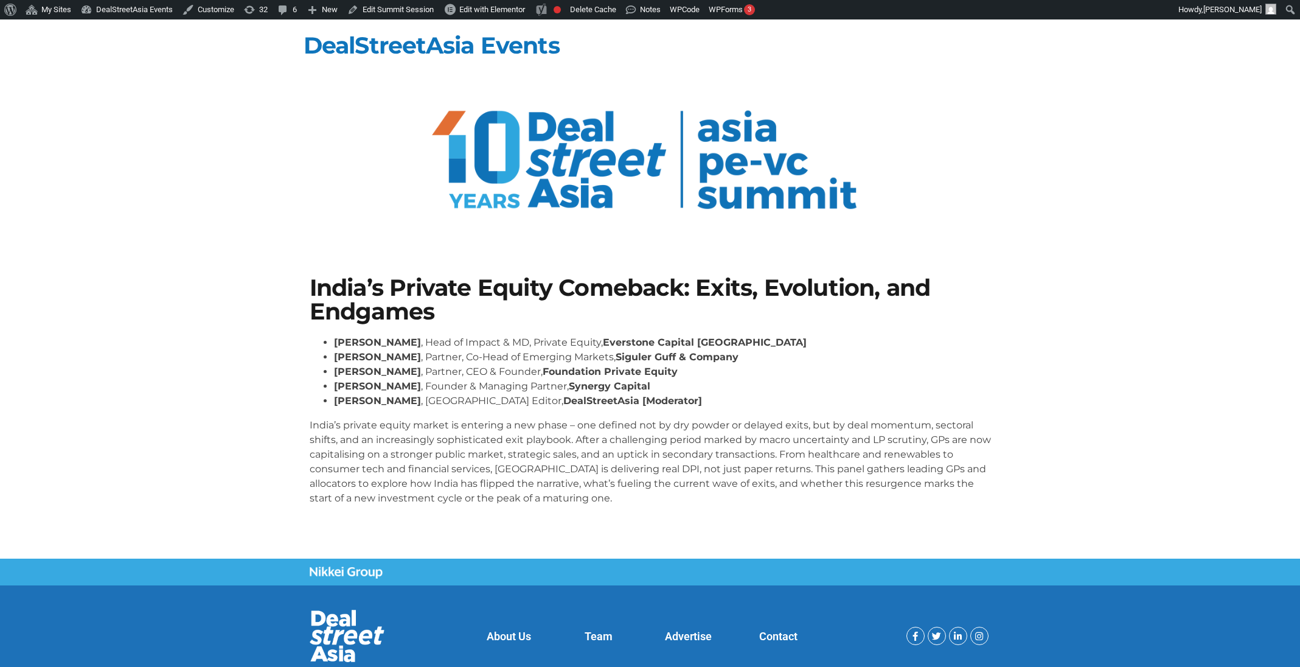
click at [403, 7] on link "Edit Summit Session" at bounding box center [391, 9] width 96 height 19
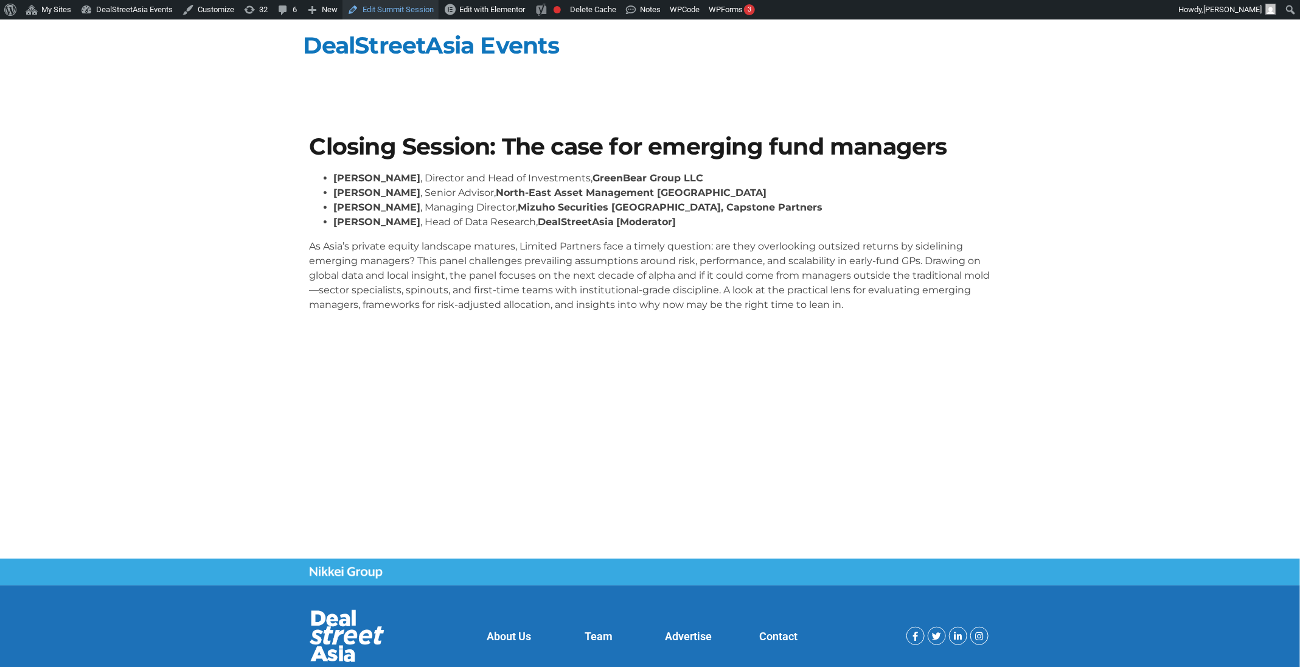
click at [370, 9] on link "Edit Summit Session" at bounding box center [391, 9] width 96 height 19
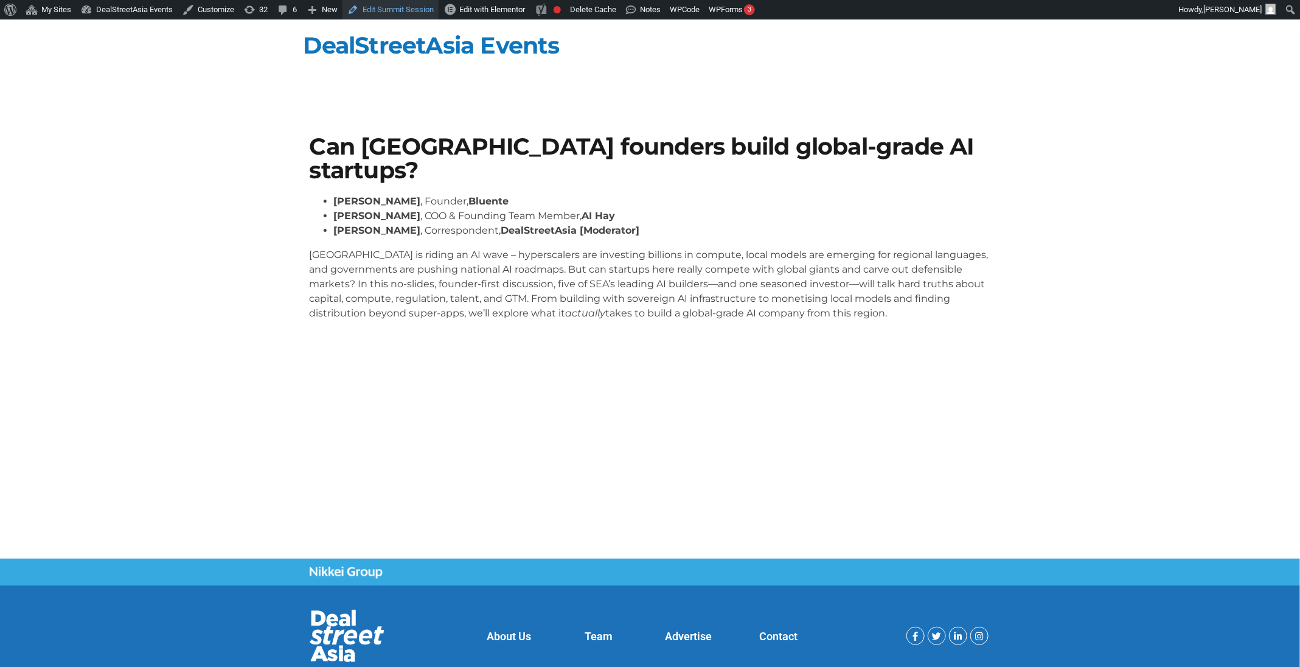
click at [394, 7] on link "Edit Summit Session" at bounding box center [391, 9] width 96 height 19
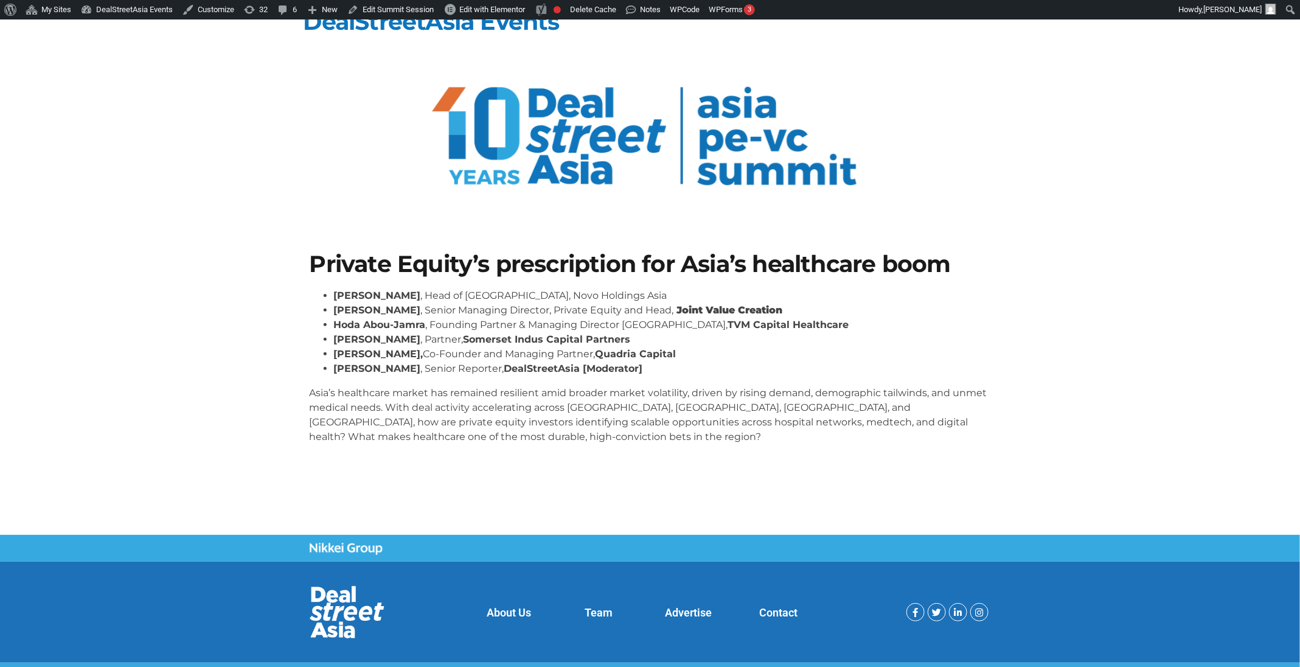
scroll to position [23, 0]
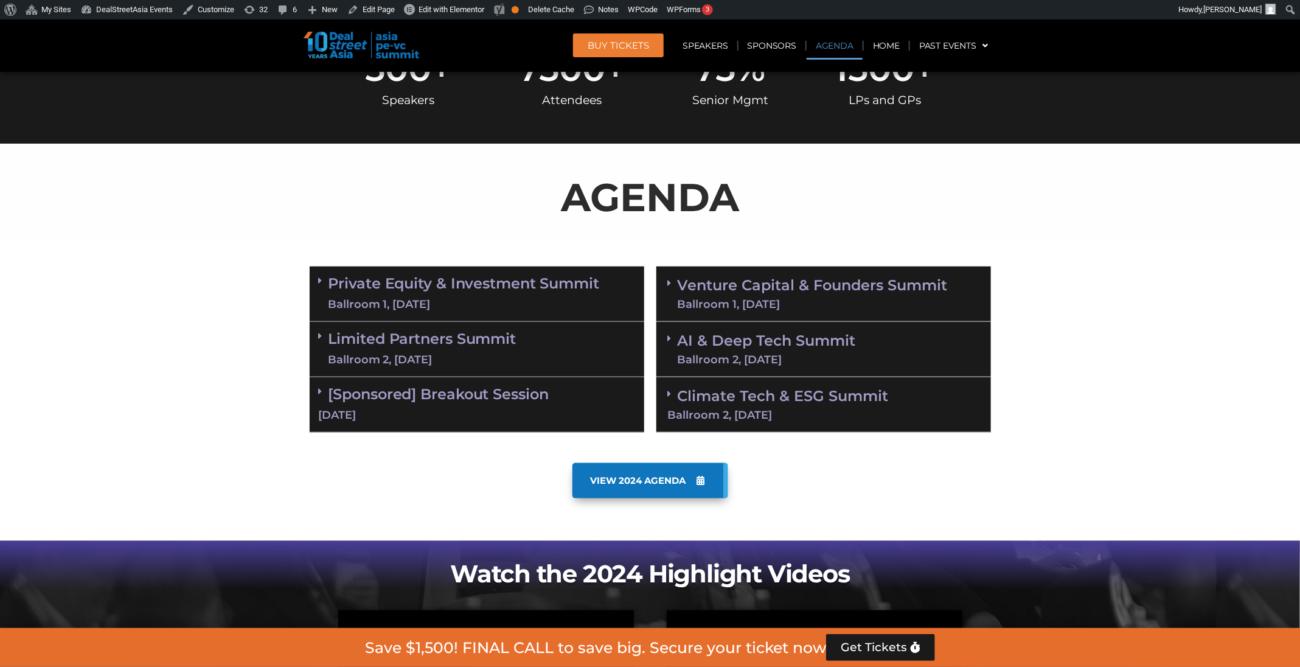
scroll to position [560, 0]
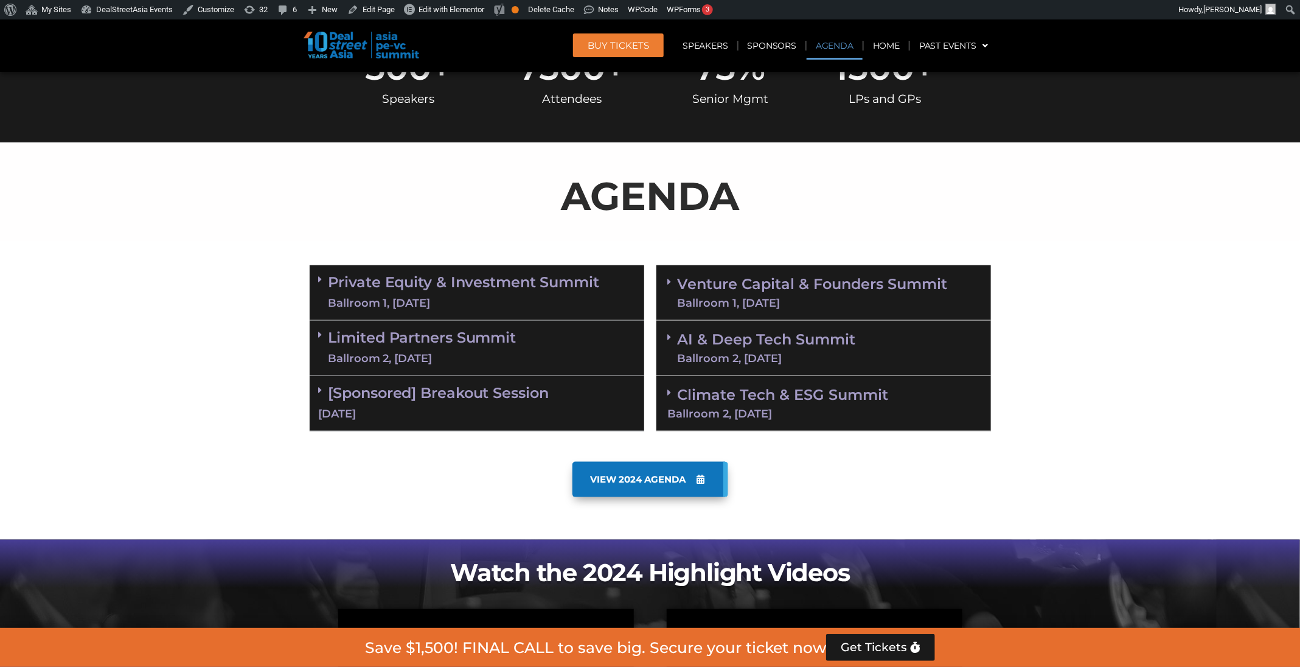
click at [498, 294] on link "Private Equity & Investment Summit Ballroom 1, [DATE]" at bounding box center [464, 292] width 271 height 37
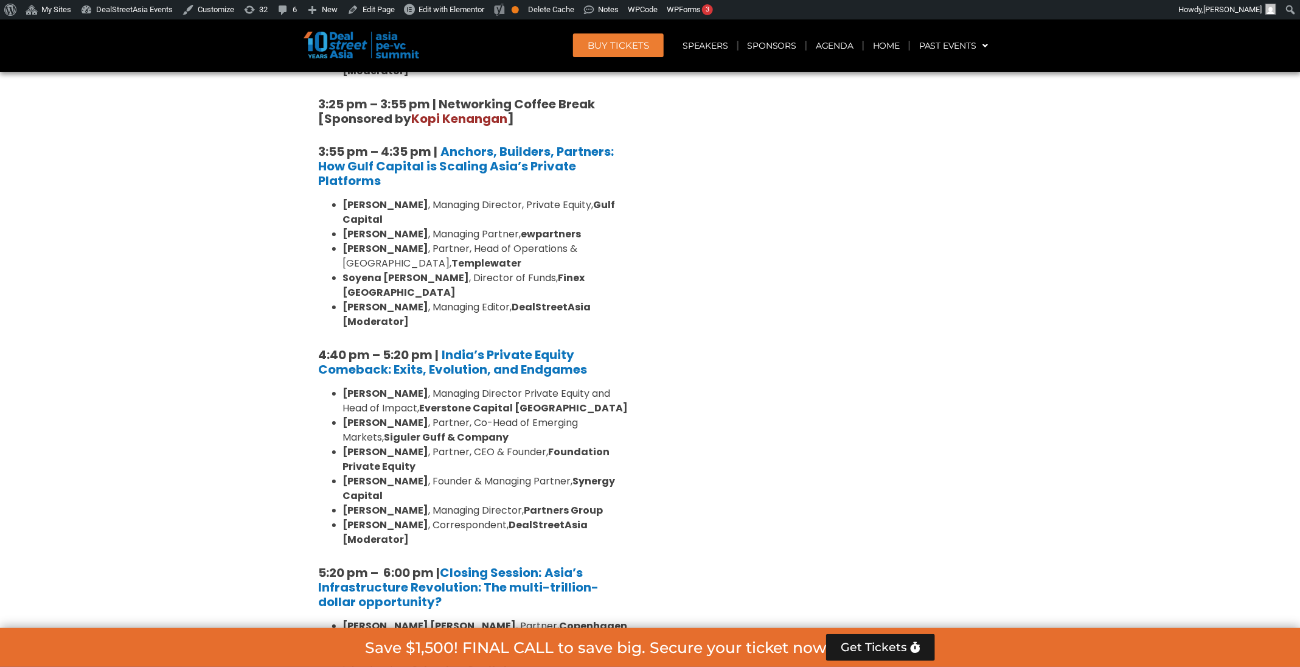
scroll to position [2105, 0]
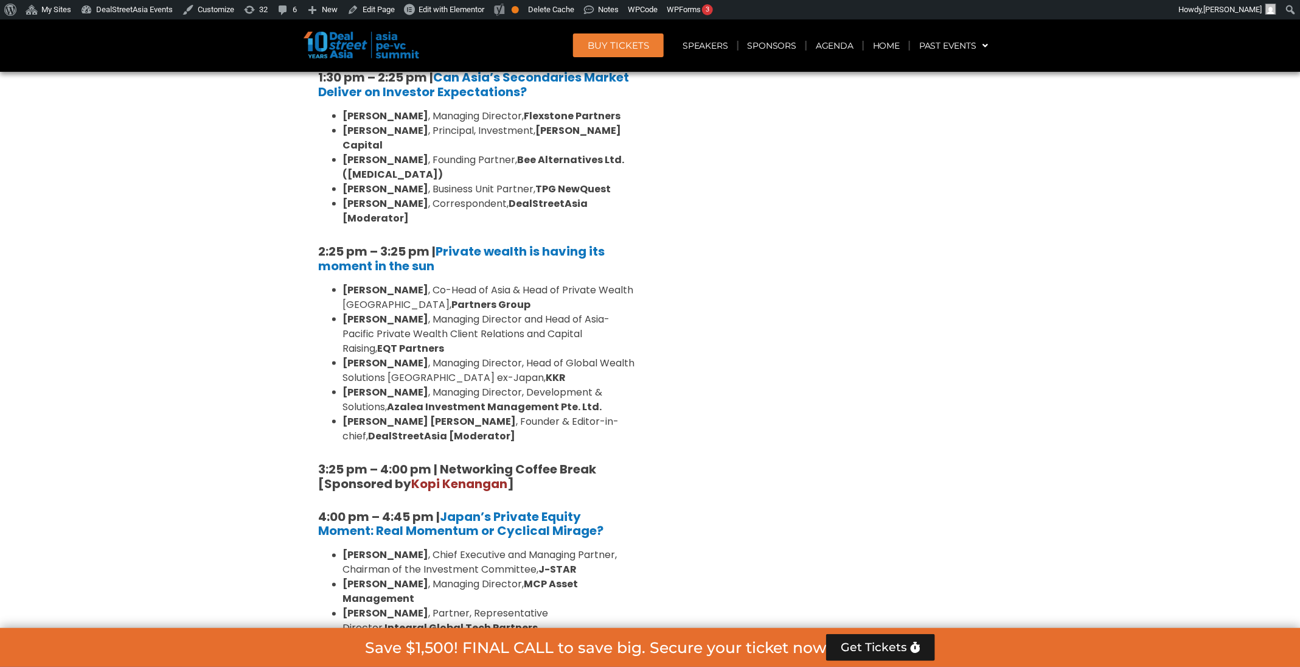
scroll to position [3424, 0]
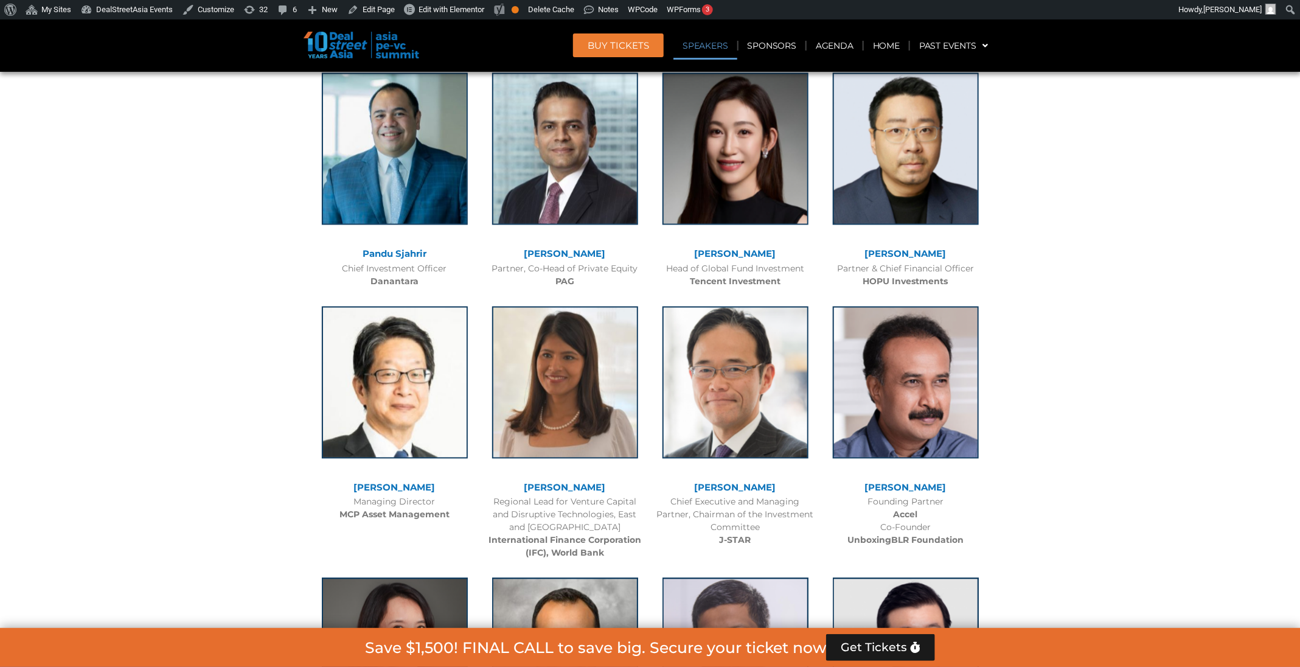
scroll to position [1372, 0]
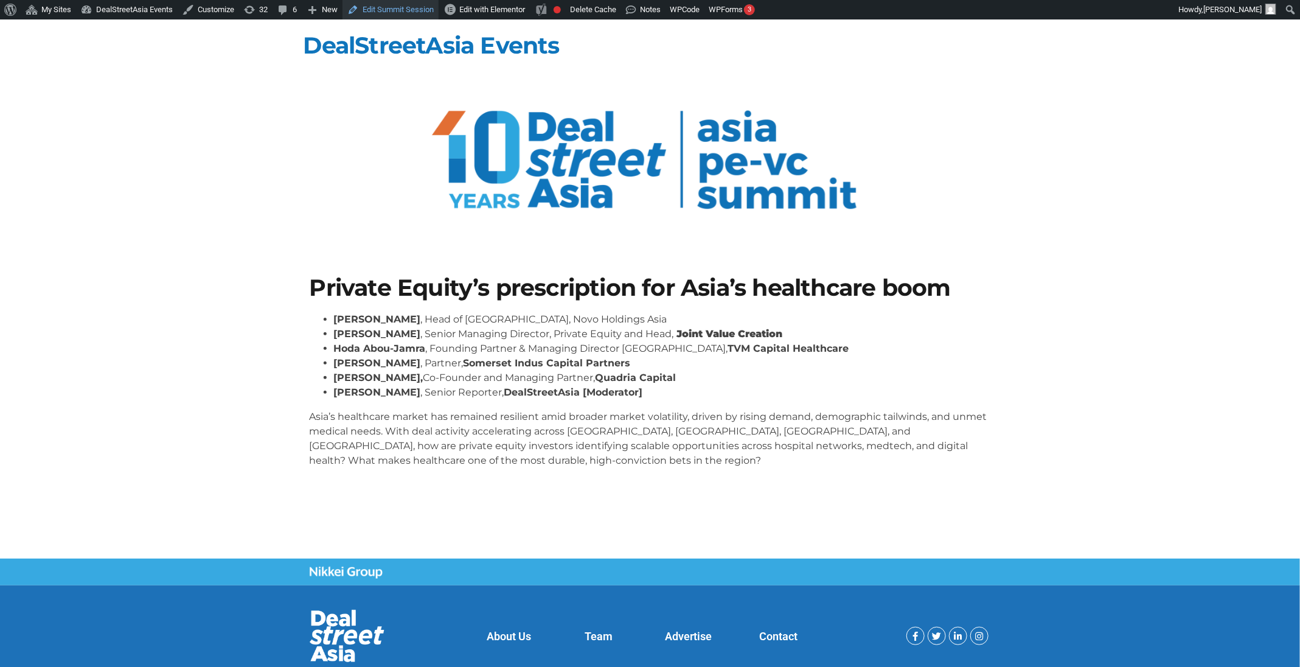
click at [388, 5] on link "Edit Summit Session" at bounding box center [391, 9] width 96 height 19
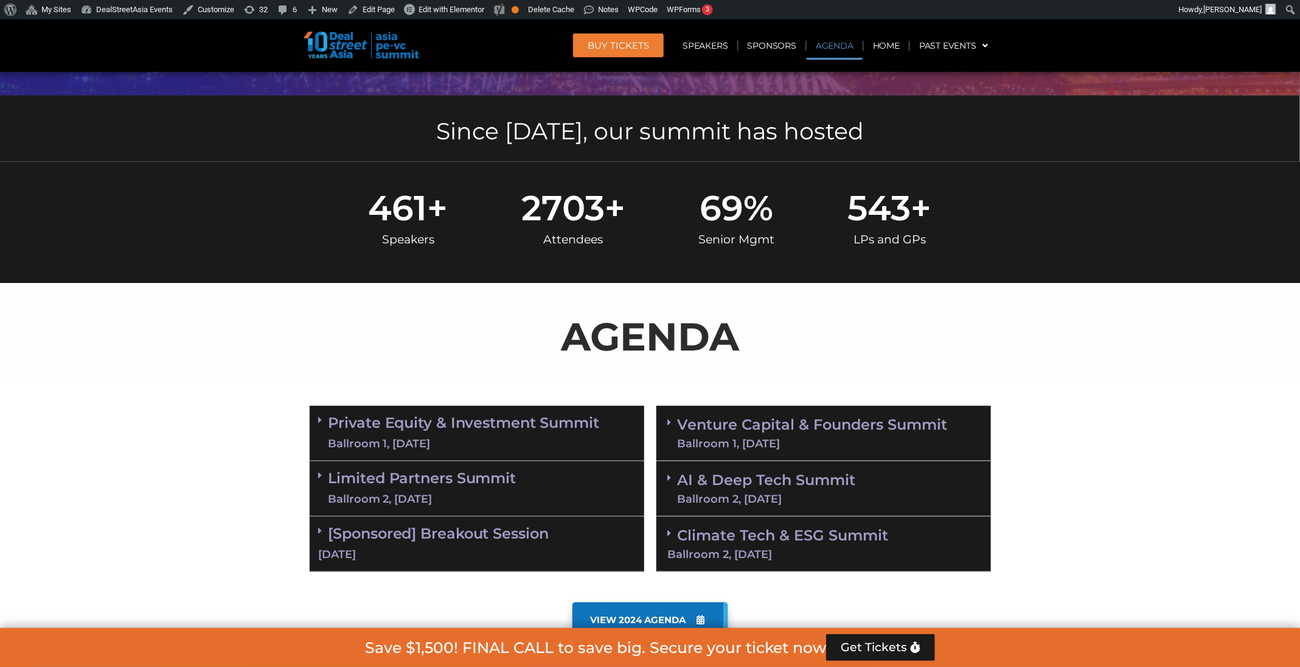
scroll to position [400, 0]
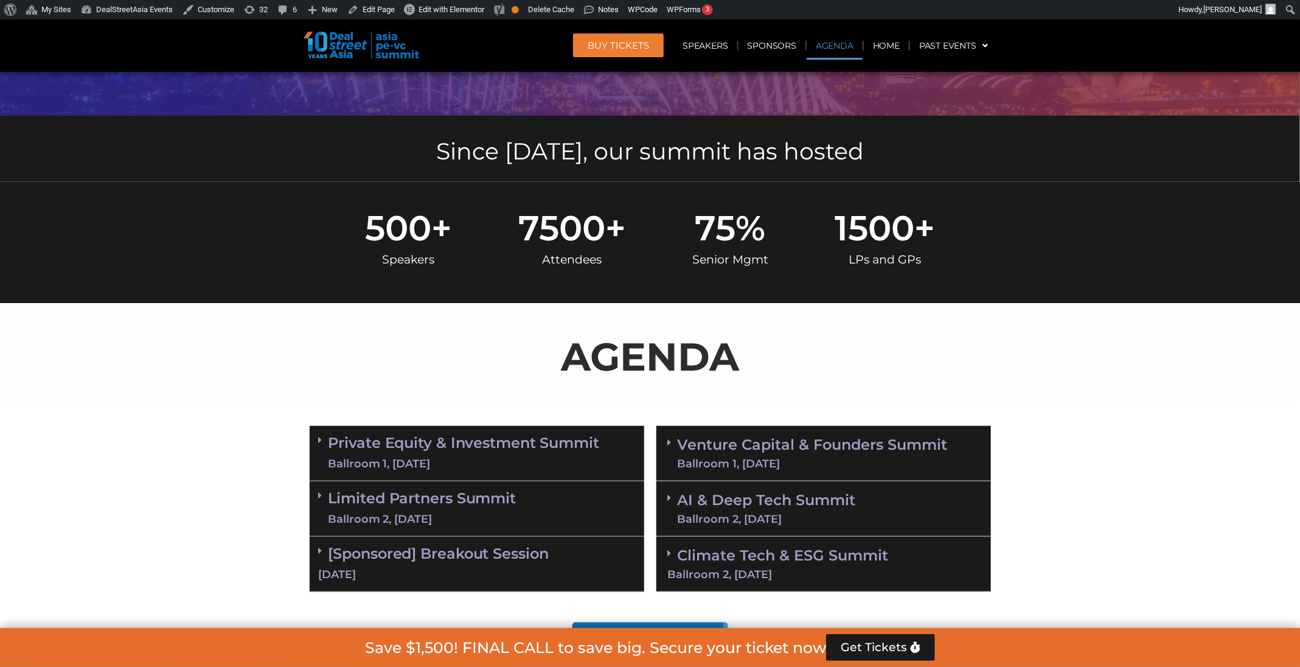
click at [572, 450] on link "Private Equity & Investment Summit Ballroom 1, [DATE]" at bounding box center [464, 453] width 271 height 37
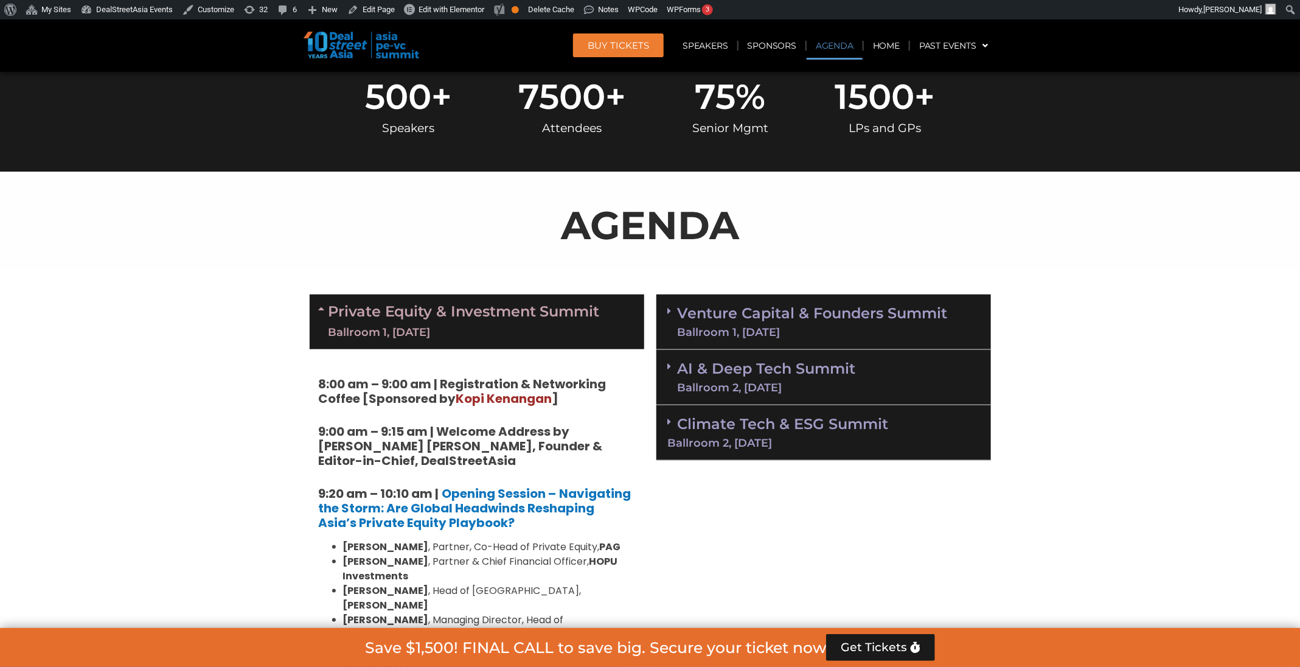
scroll to position [523, 0]
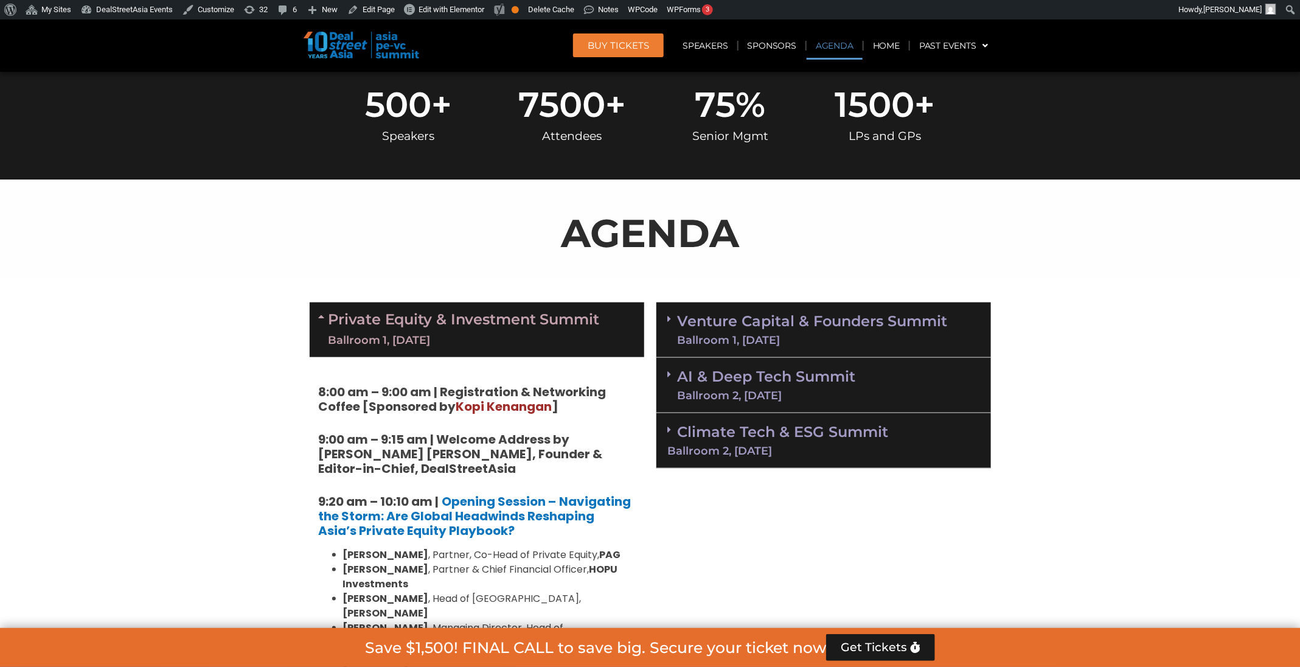
click at [600, 328] on div "Private Equity & Investment Summit Ballroom 1, [DATE]" at bounding box center [477, 329] width 335 height 55
